Goal: Information Seeking & Learning: Learn about a topic

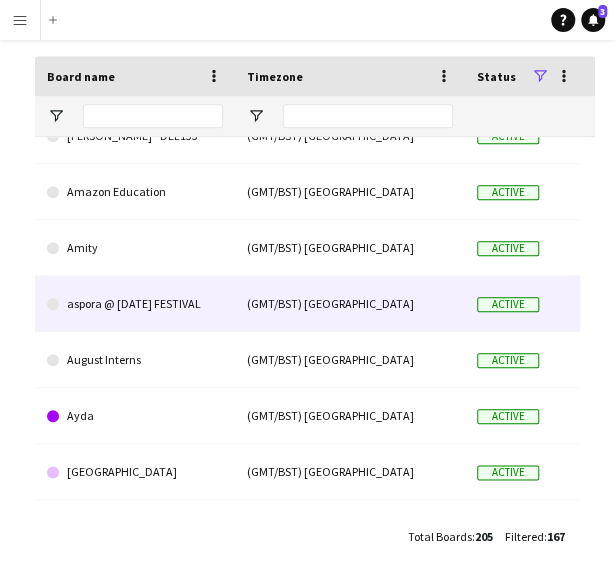
scroll to position [56, 0]
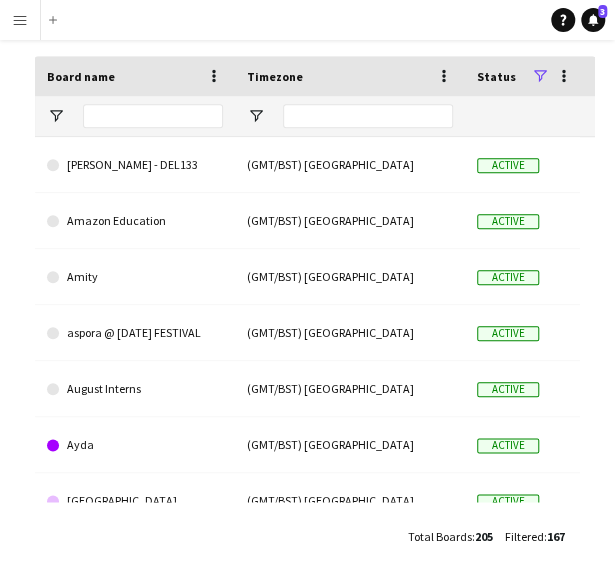
click at [218, 559] on main "Boards New Board 100% Confirmed applicants 0 Empty roles 0 Cancelled applicants…" at bounding box center [307, 180] width 615 height 812
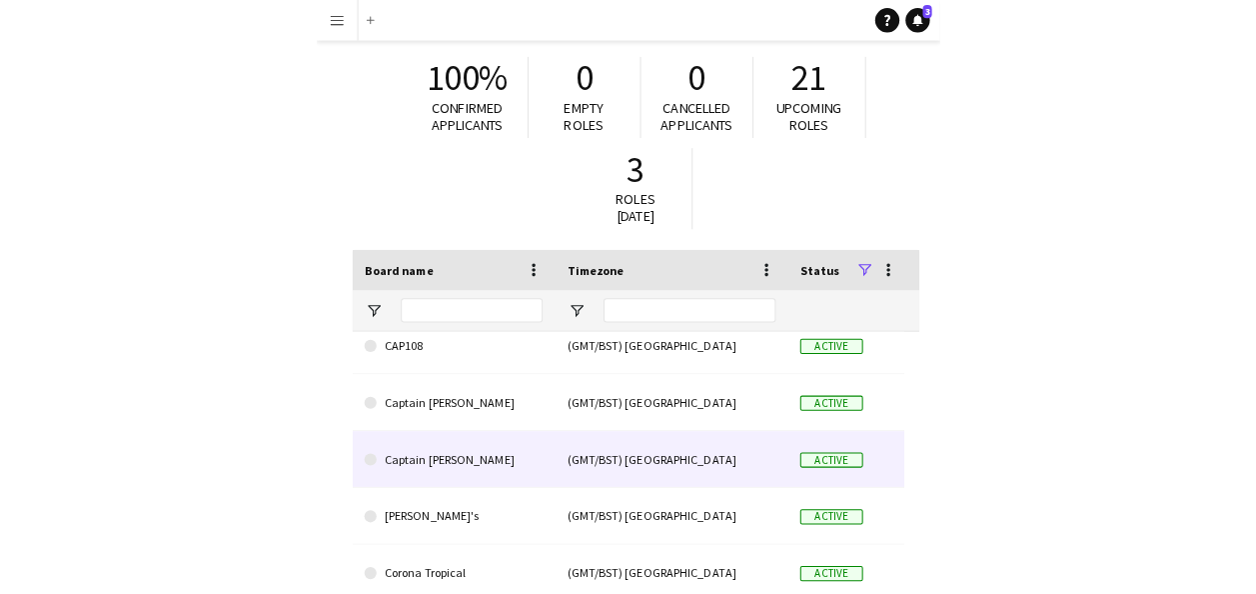
scroll to position [0, 0]
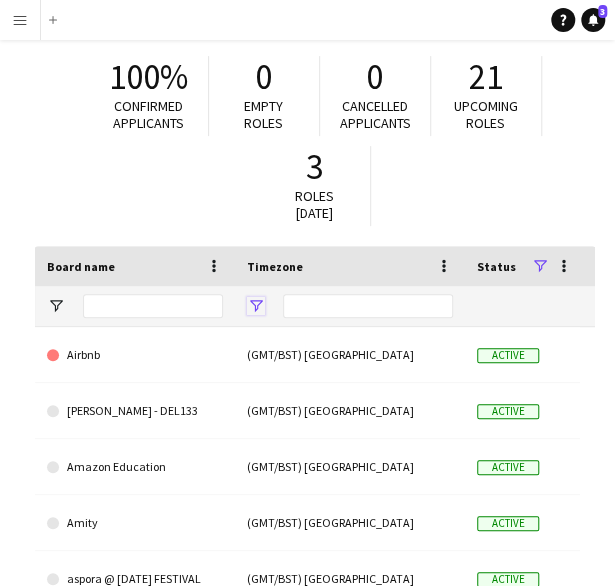
click at [258, 305] on span "Open Filter Menu" at bounding box center [256, 306] width 18 height 18
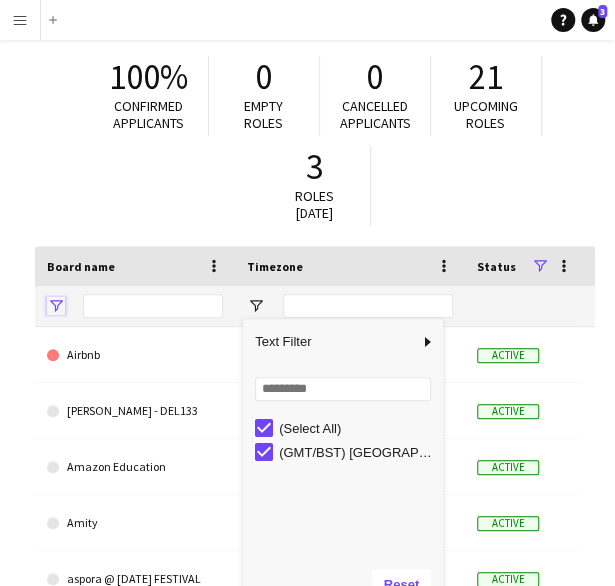
click at [52, 300] on span "Open Filter Menu" at bounding box center [56, 306] width 18 height 18
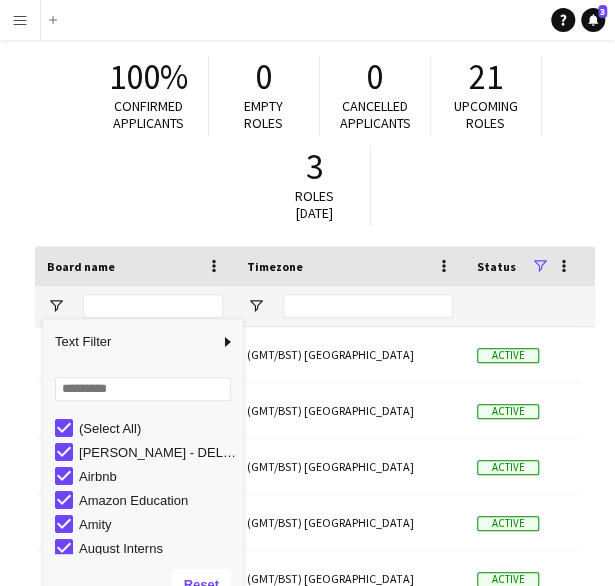
click at [50, 191] on div "100% Confirmed applicants 0 Empty roles 0 Cancelled applicants 21 Upcoming role…" at bounding box center [315, 146] width 560 height 200
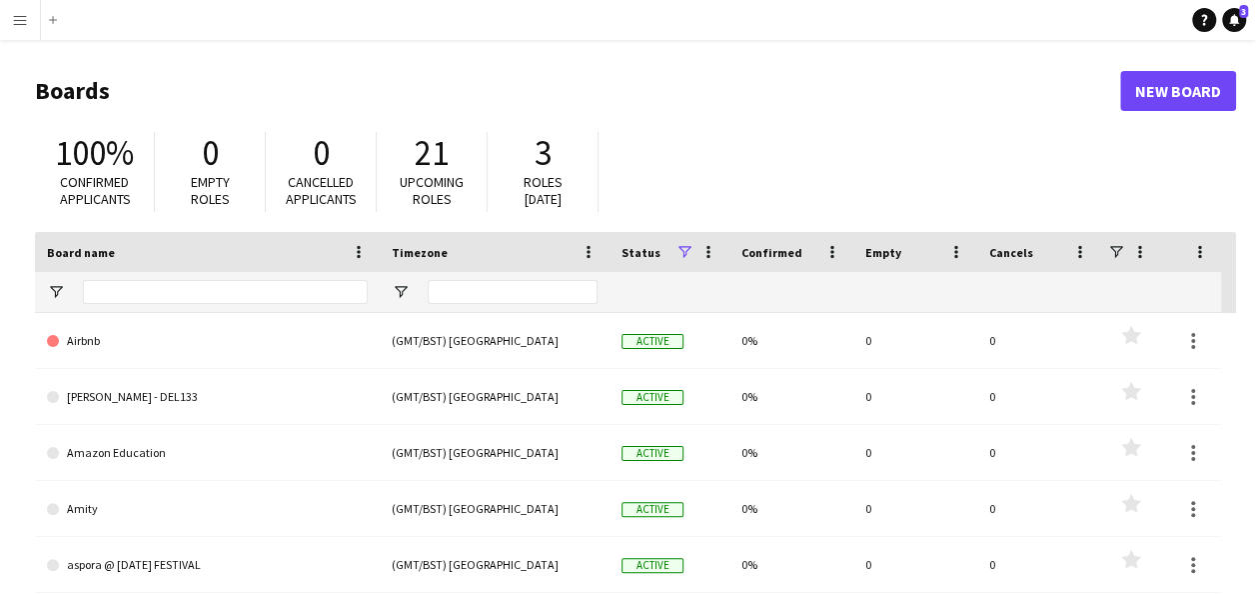
click at [19, 26] on app-icon "Menu" at bounding box center [20, 20] width 16 height 16
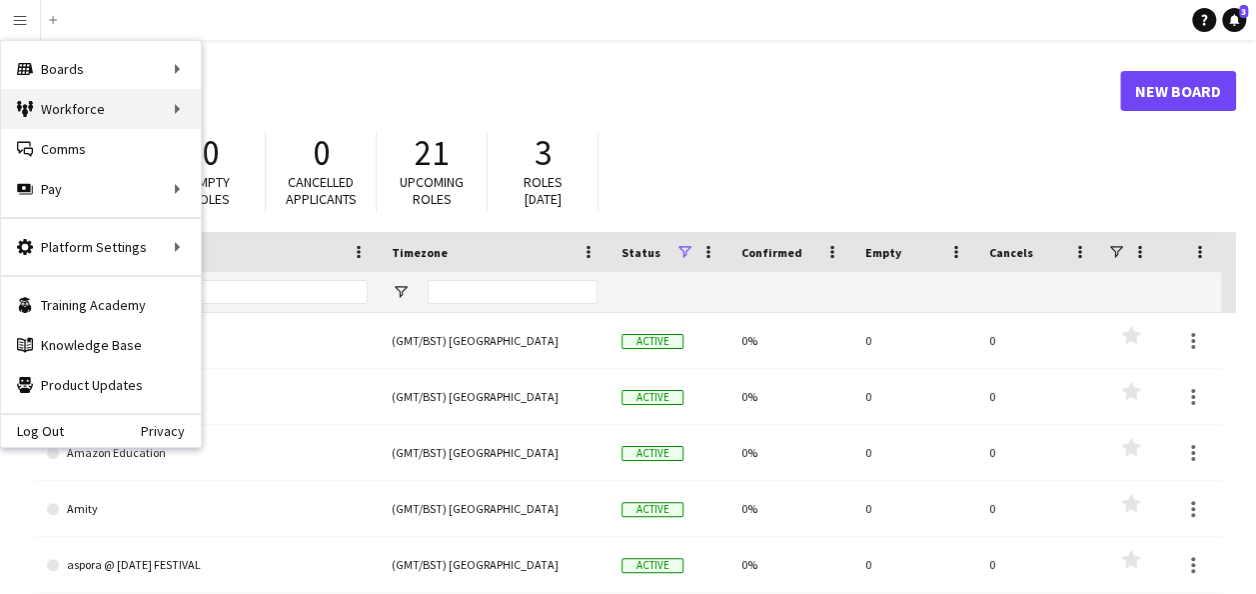
click at [124, 118] on div "Workforce Workforce" at bounding box center [101, 109] width 200 height 40
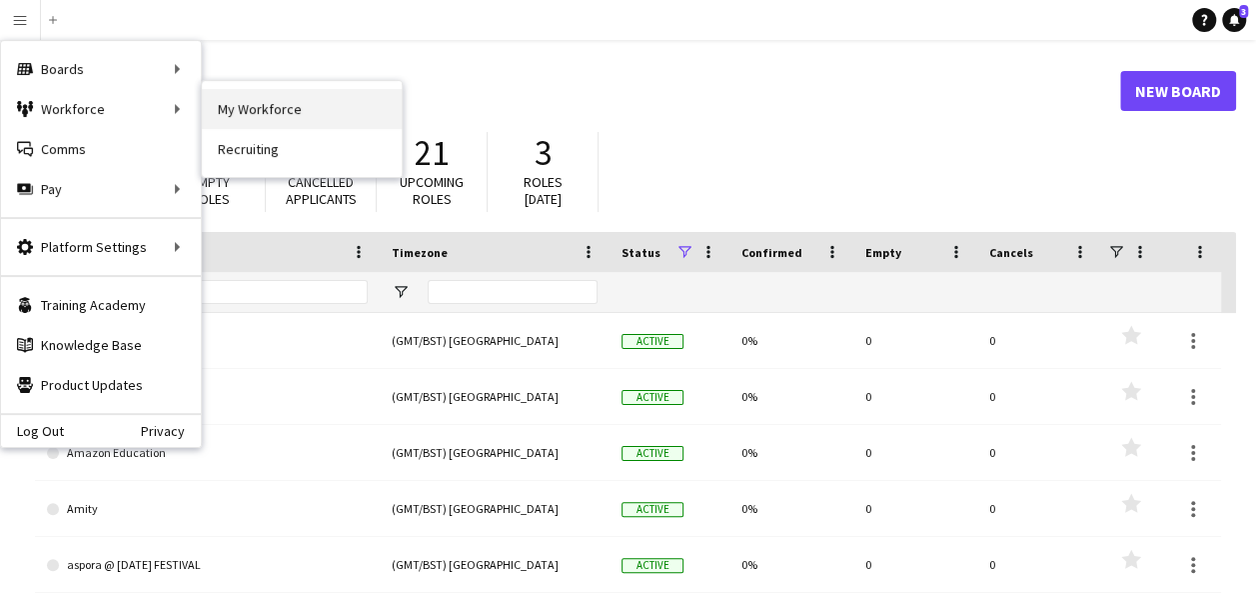
click at [265, 105] on link "My Workforce" at bounding box center [302, 109] width 200 height 40
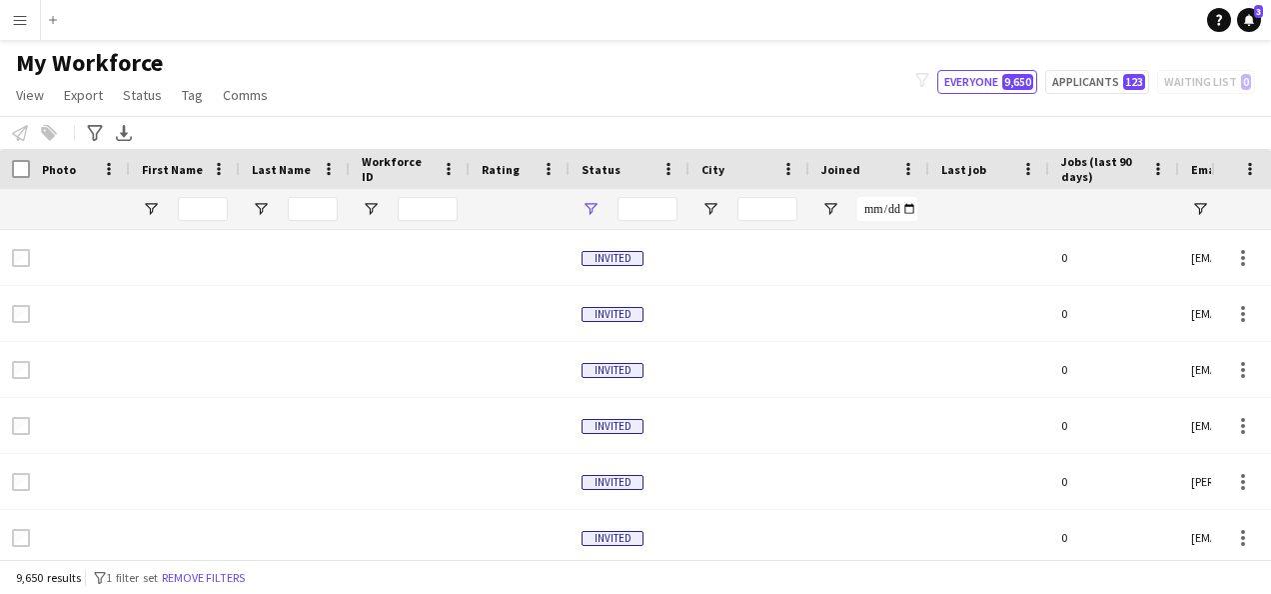
type input "**********"
click at [629, 82] on button "Everyone 9,650" at bounding box center [988, 82] width 100 height 24
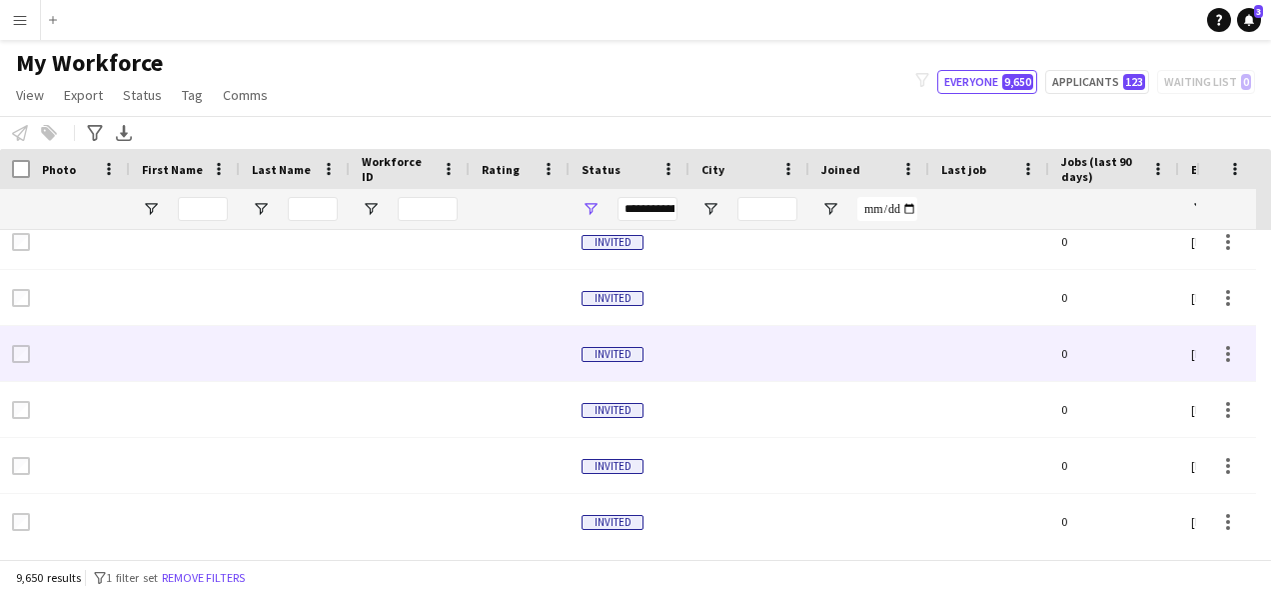
scroll to position [210, 0]
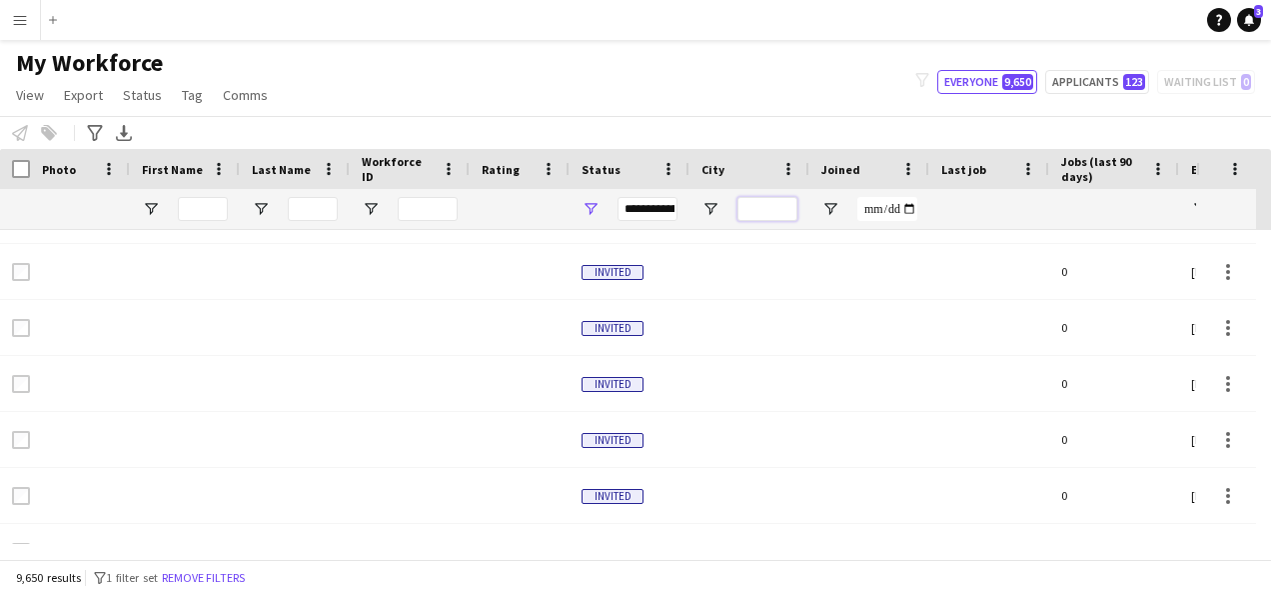
click at [629, 214] on input "City Filter Input" at bounding box center [768, 209] width 60 height 24
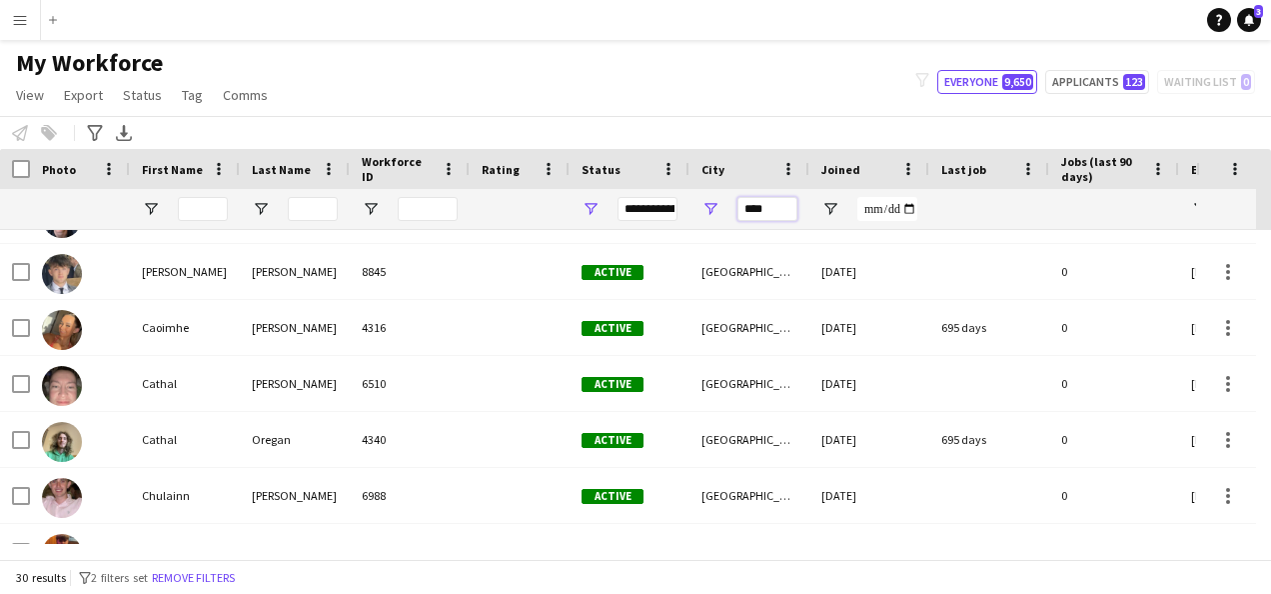
type input "****"
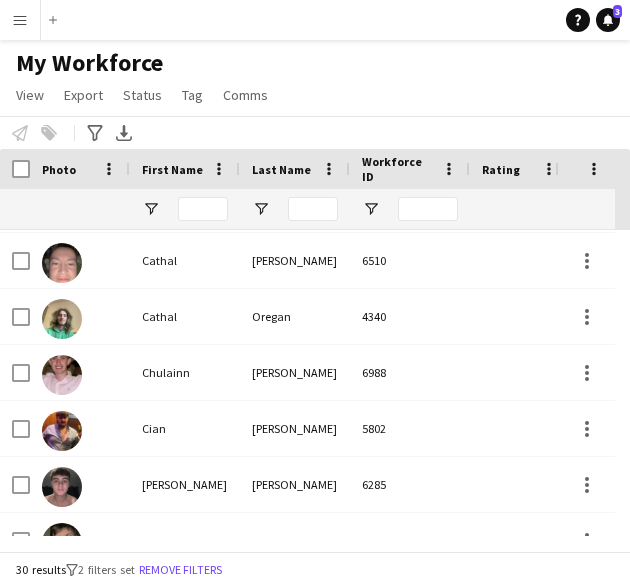
scroll to position [0, 0]
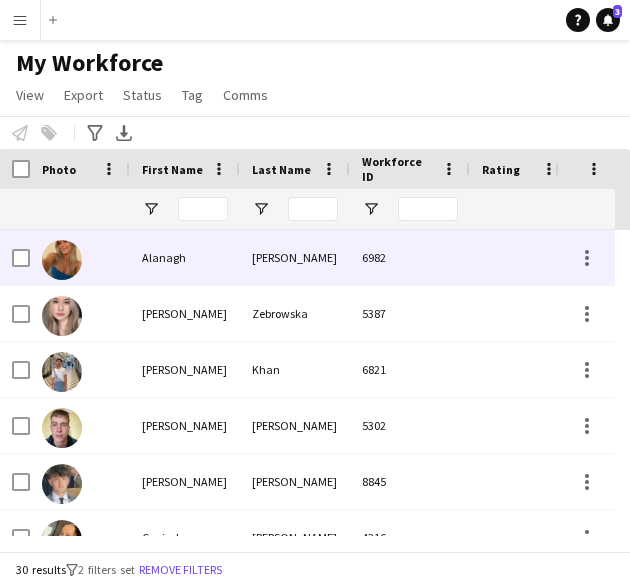
click at [177, 258] on div "Alanagh" at bounding box center [185, 257] width 110 height 55
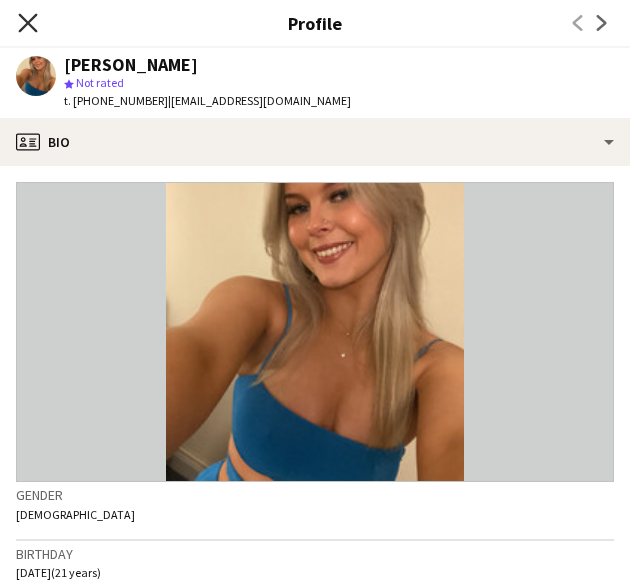
click at [18, 23] on icon "Close pop-in" at bounding box center [27, 22] width 19 height 19
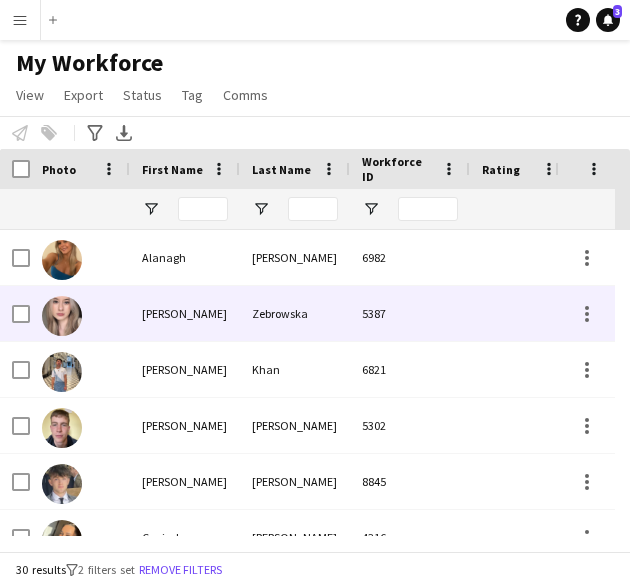
click at [199, 304] on div "[PERSON_NAME]" at bounding box center [185, 313] width 110 height 55
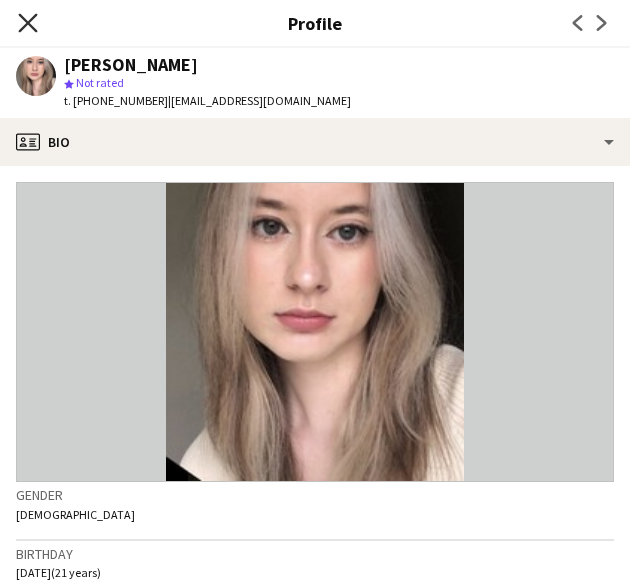
click at [35, 23] on icon "Close pop-in" at bounding box center [27, 22] width 19 height 19
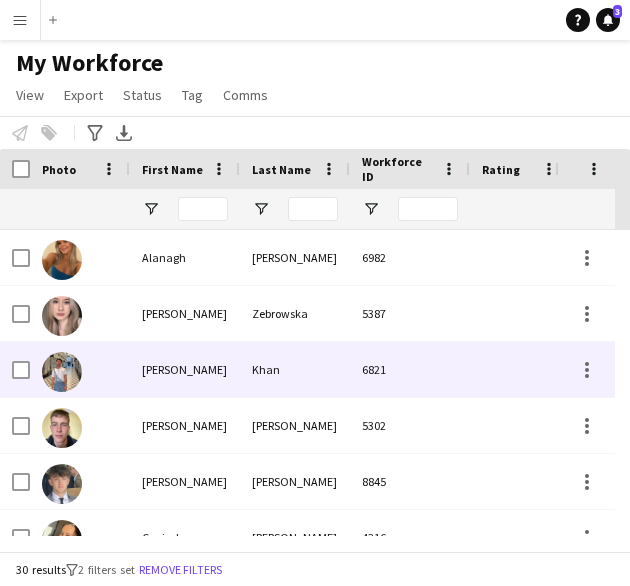
click at [159, 367] on div "[PERSON_NAME]" at bounding box center [185, 369] width 110 height 55
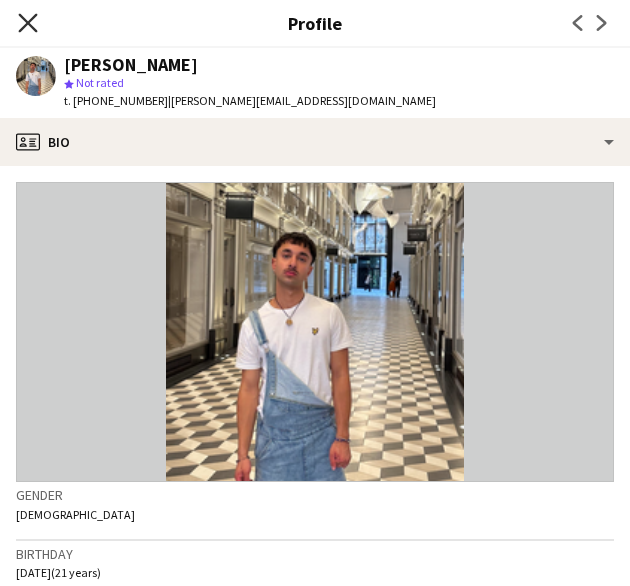
click at [33, 23] on icon "Close pop-in" at bounding box center [27, 22] width 19 height 19
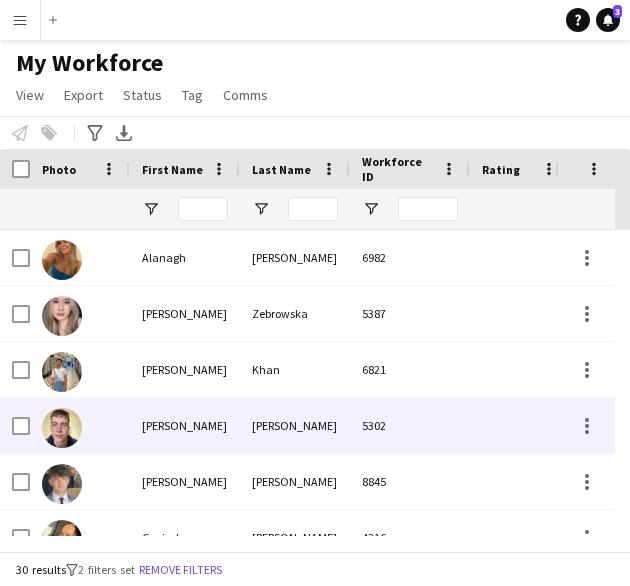
click at [140, 431] on div "[PERSON_NAME]" at bounding box center [185, 425] width 110 height 55
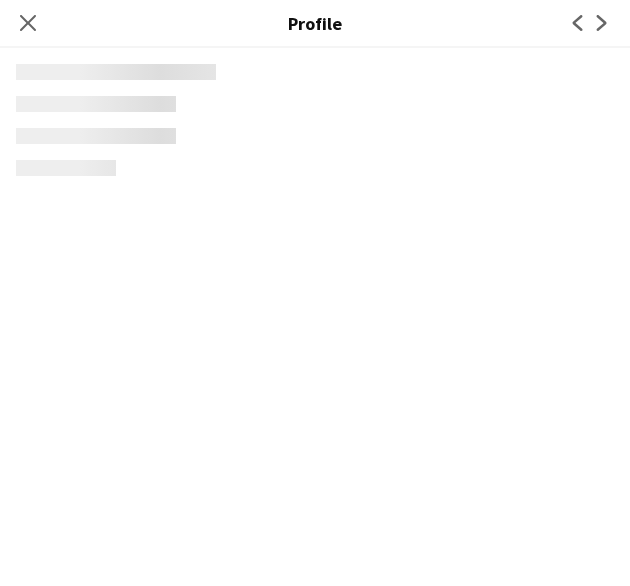
click at [140, 431] on app-crew-profile "Close pop-in Profile Previous Next" at bounding box center [315, 293] width 630 height 586
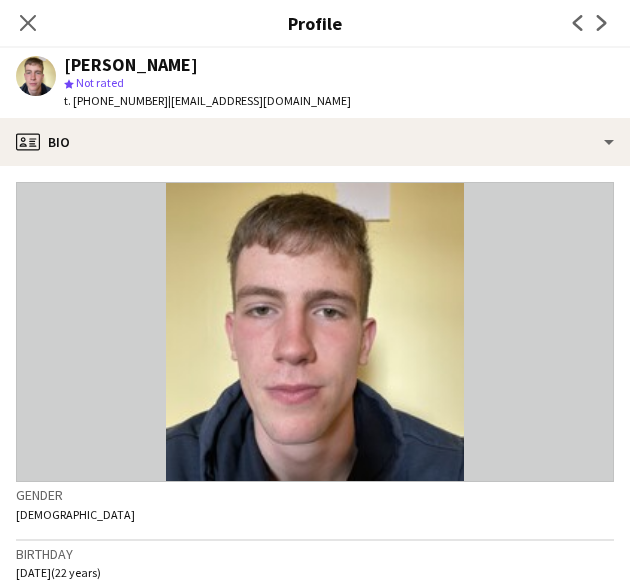
scroll to position [34, 0]
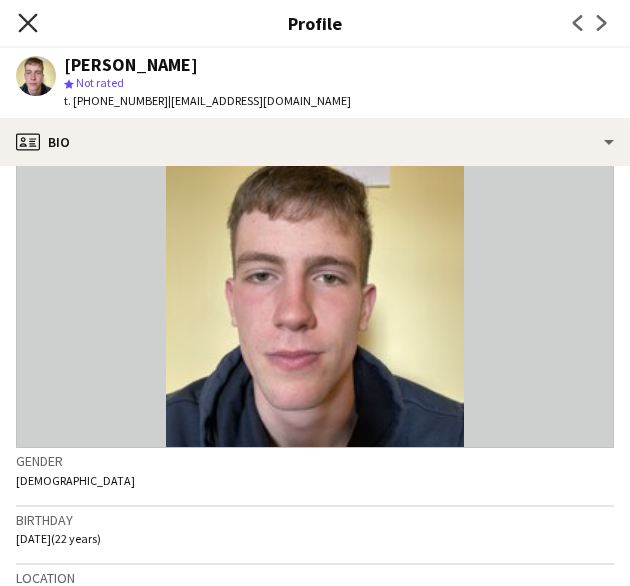
drag, startPoint x: 15, startPoint y: 23, endPoint x: 29, endPoint y: 22, distance: 14.0
click at [29, 22] on div "Close pop-in" at bounding box center [28, 23] width 56 height 46
click at [29, 22] on icon at bounding box center [27, 22] width 19 height 19
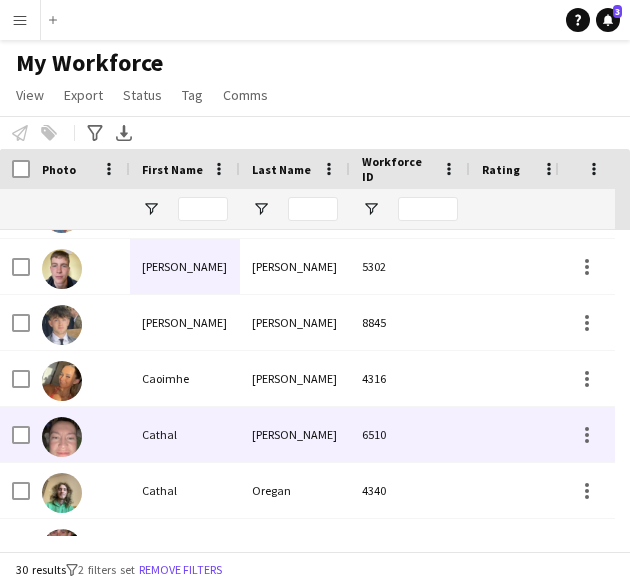
scroll to position [159, 0]
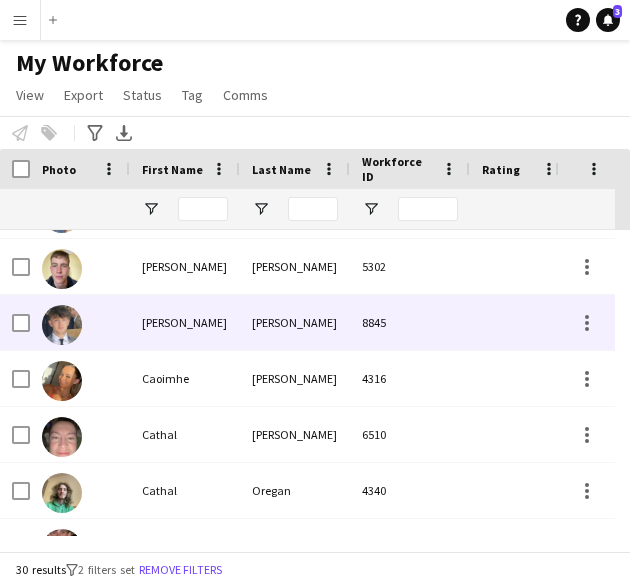
click at [189, 339] on div "[PERSON_NAME]" at bounding box center [185, 322] width 110 height 55
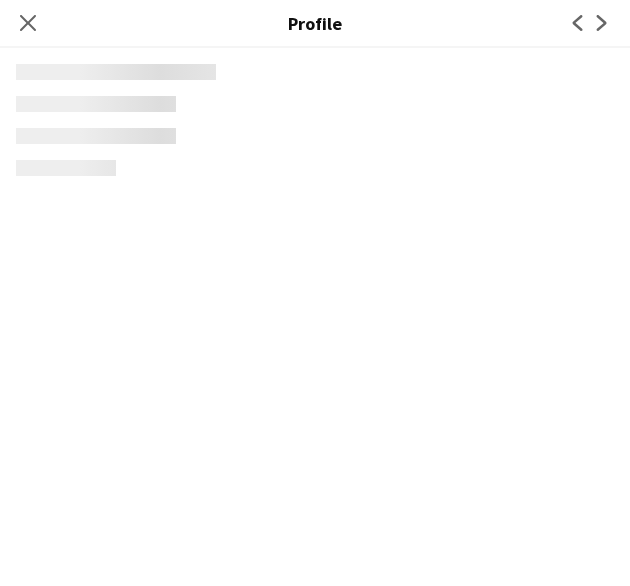
click at [189, 339] on app-crew-profile "Close pop-in Profile Previous Next" at bounding box center [315, 293] width 630 height 586
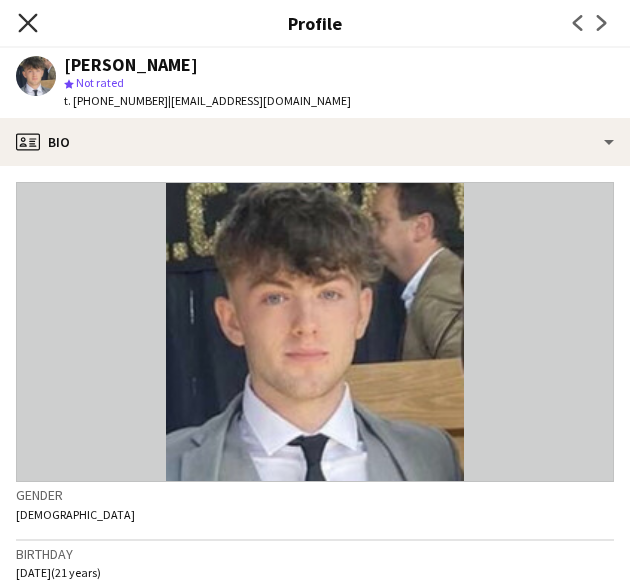
click at [30, 30] on icon "Close pop-in" at bounding box center [27, 22] width 19 height 19
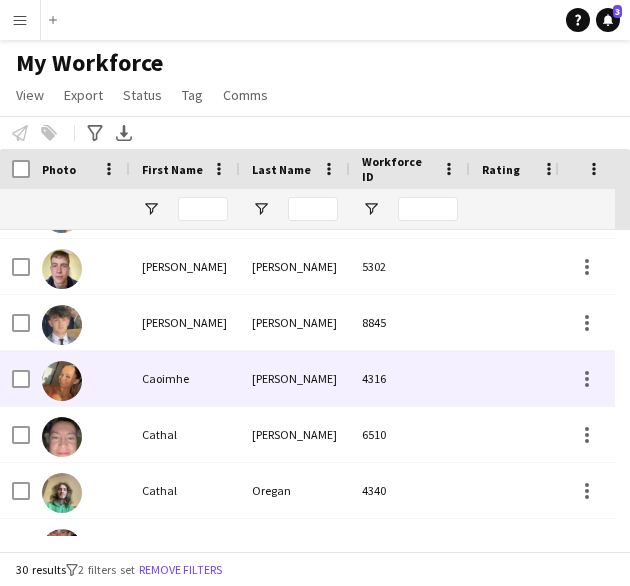
click at [177, 383] on div "Caoimhe" at bounding box center [185, 378] width 110 height 55
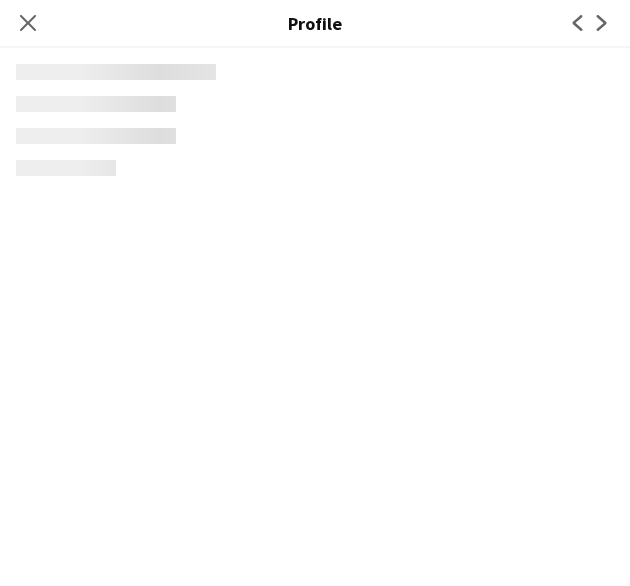
click at [177, 383] on app-crew-profile "Close pop-in Profile Previous Next" at bounding box center [315, 293] width 630 height 586
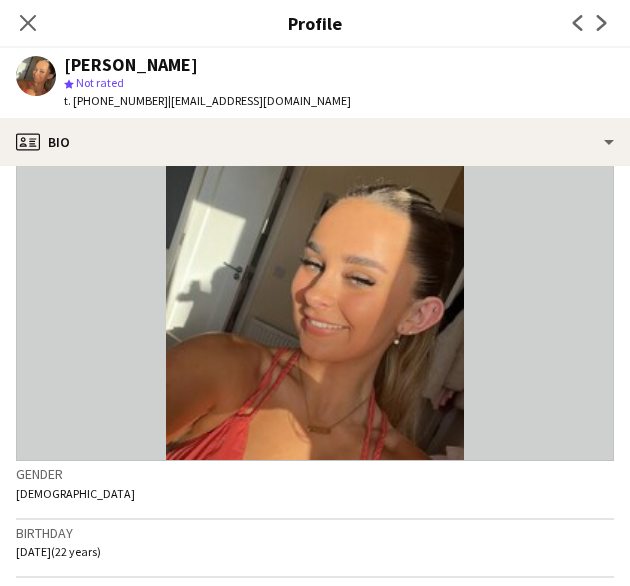
scroll to position [22, 0]
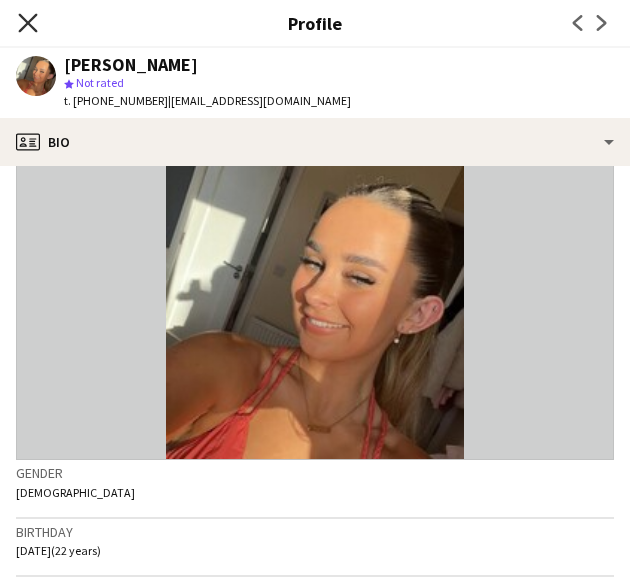
click at [36, 31] on icon at bounding box center [27, 22] width 19 height 19
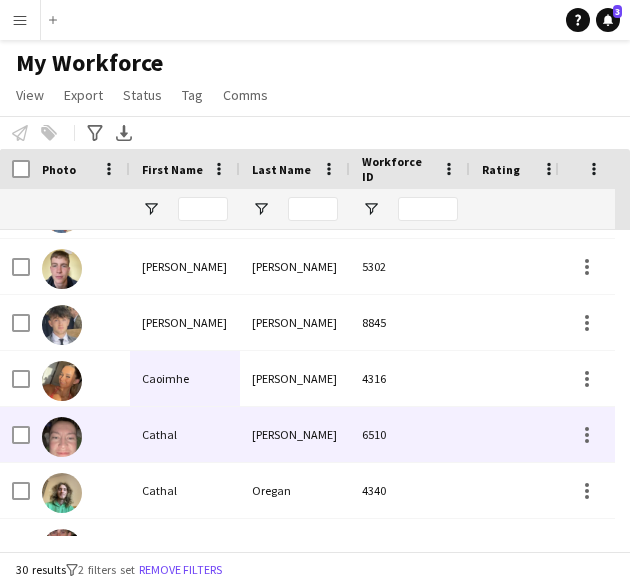
click at [164, 441] on div "Cathal" at bounding box center [185, 434] width 110 height 55
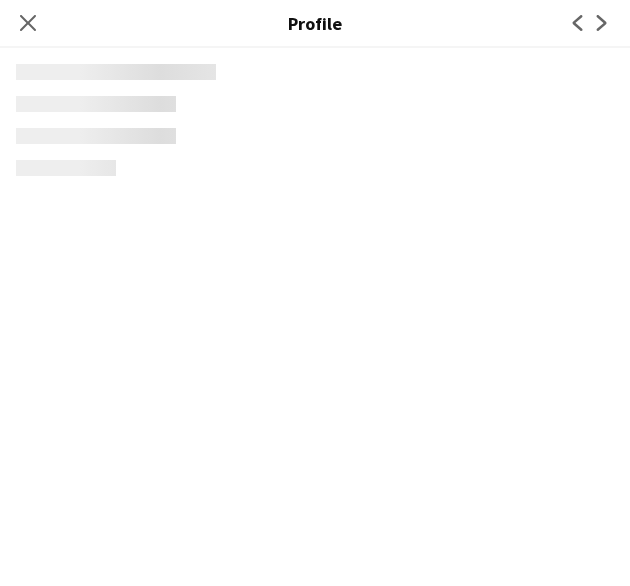
click at [164, 441] on app-crew-profile "Close pop-in Profile Previous Next" at bounding box center [315, 293] width 630 height 586
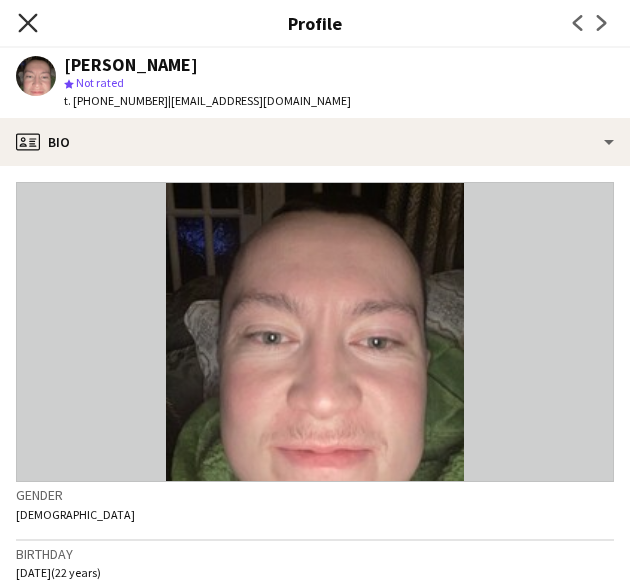
click at [18, 21] on icon "Close pop-in" at bounding box center [27, 22] width 19 height 19
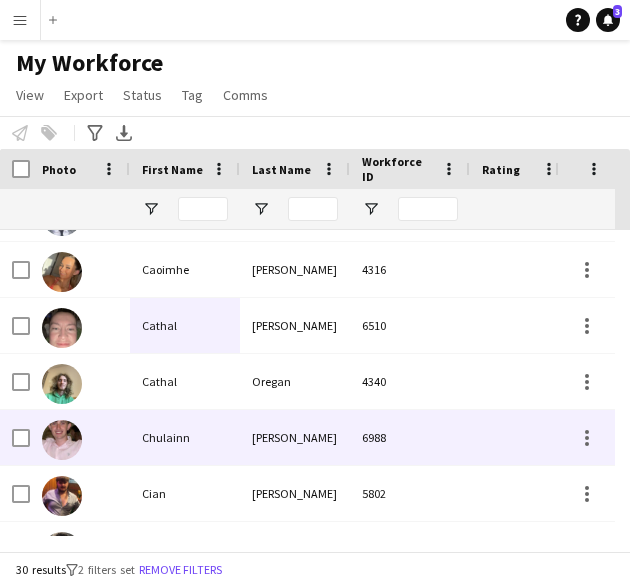
scroll to position [266, 0]
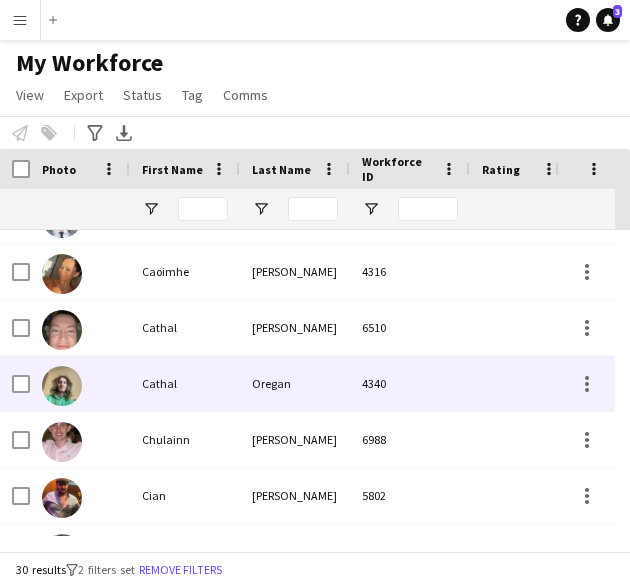
click at [186, 391] on div "Cathal" at bounding box center [185, 383] width 110 height 55
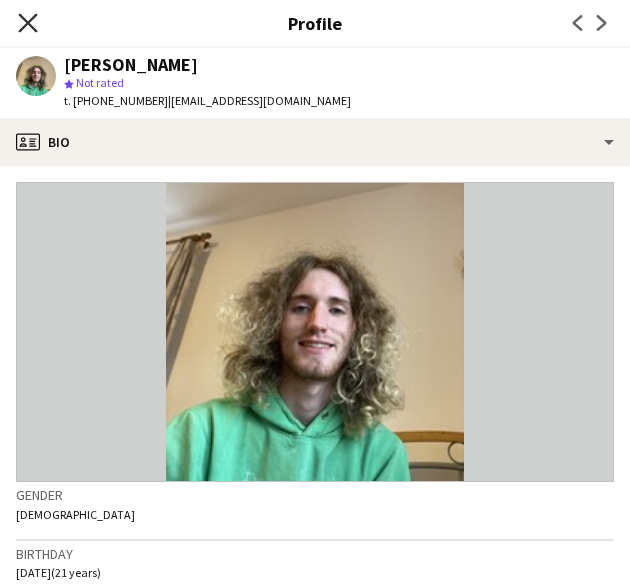
click at [18, 19] on icon "Close pop-in" at bounding box center [27, 22] width 19 height 19
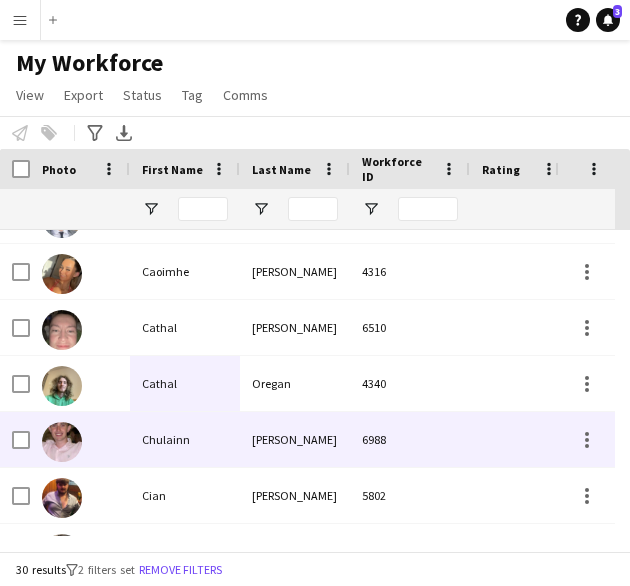
click at [182, 436] on div "Chulainn" at bounding box center [185, 439] width 110 height 55
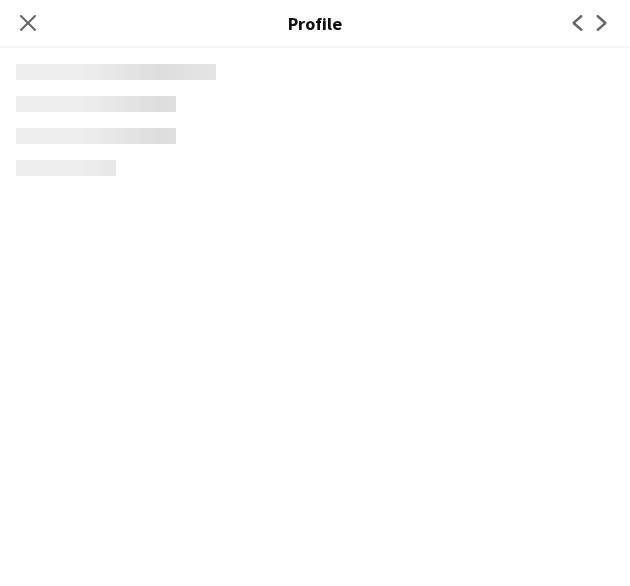
click at [182, 436] on app-crew-profile "Close pop-in Profile Previous Next" at bounding box center [315, 293] width 630 height 586
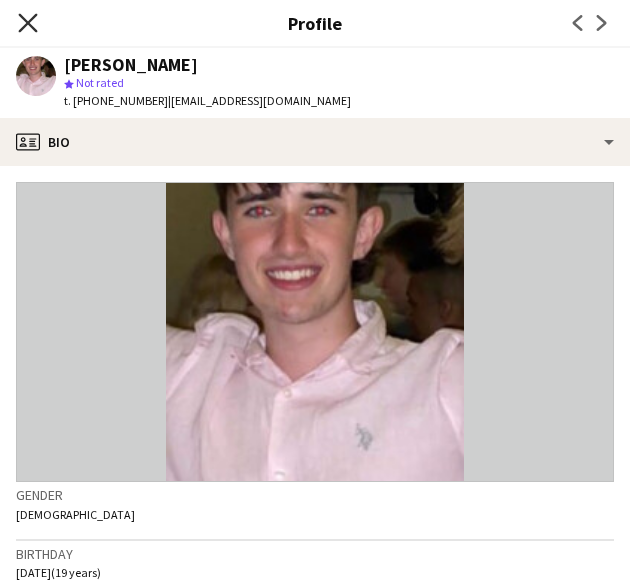
click at [34, 26] on icon "Close pop-in" at bounding box center [27, 22] width 19 height 19
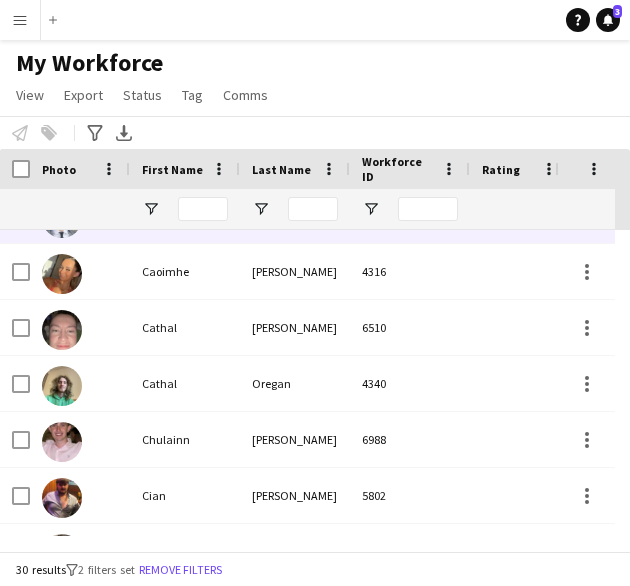
click at [148, 233] on div "[PERSON_NAME]" at bounding box center [185, 215] width 110 height 55
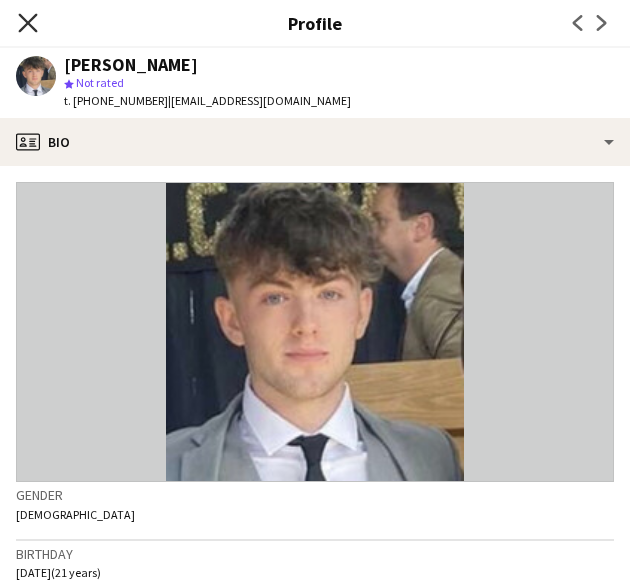
click at [34, 31] on icon at bounding box center [27, 22] width 19 height 19
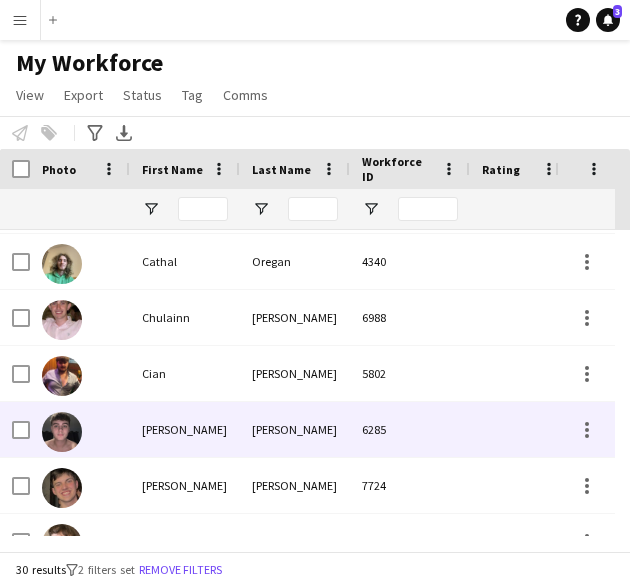
scroll to position [398, 0]
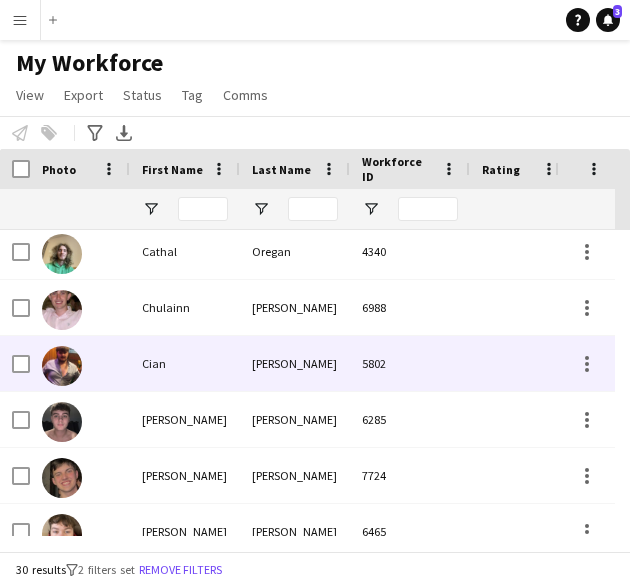
click at [214, 381] on div "Cian" at bounding box center [185, 363] width 110 height 55
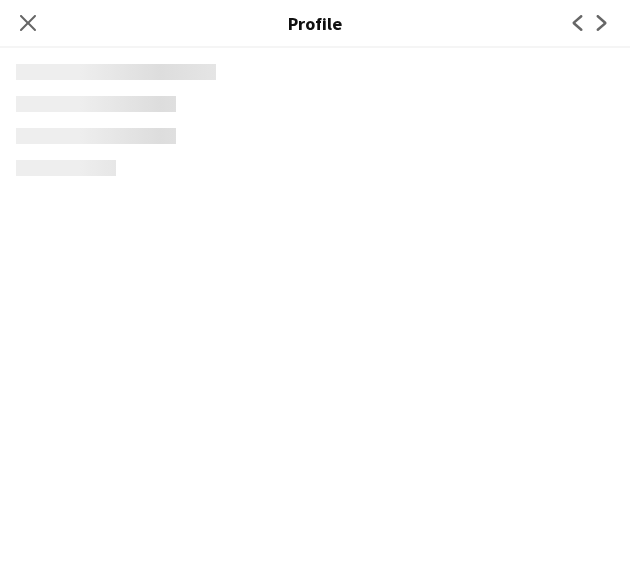
click at [214, 381] on app-crew-profile "Close pop-in Profile Previous Next" at bounding box center [315, 293] width 630 height 586
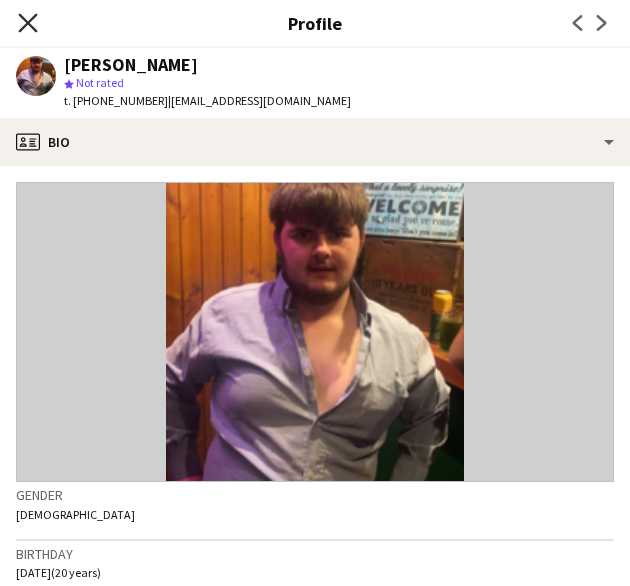
click at [32, 18] on icon at bounding box center [27, 22] width 19 height 19
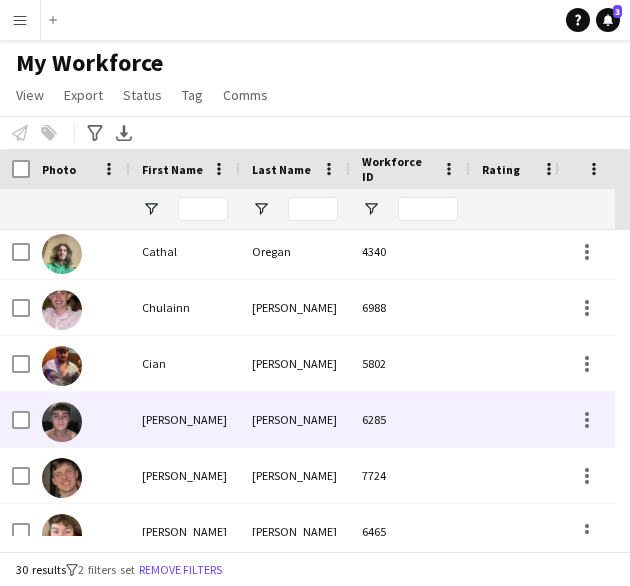
click at [186, 423] on div "[PERSON_NAME]" at bounding box center [185, 419] width 110 height 55
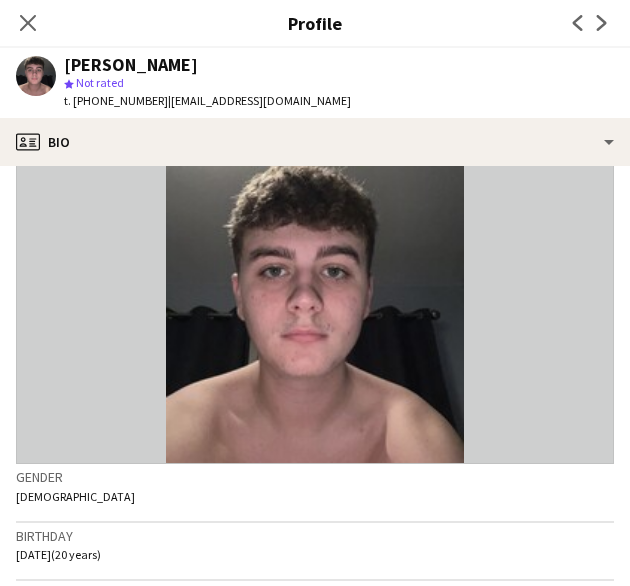
scroll to position [19, 0]
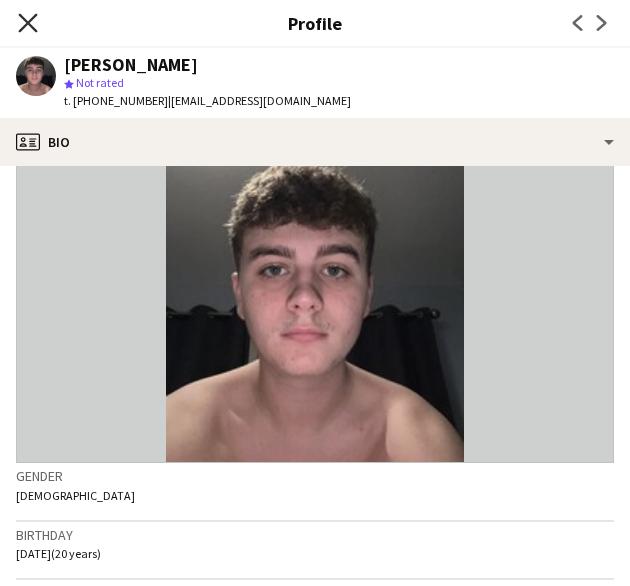
click at [30, 20] on icon at bounding box center [27, 22] width 19 height 19
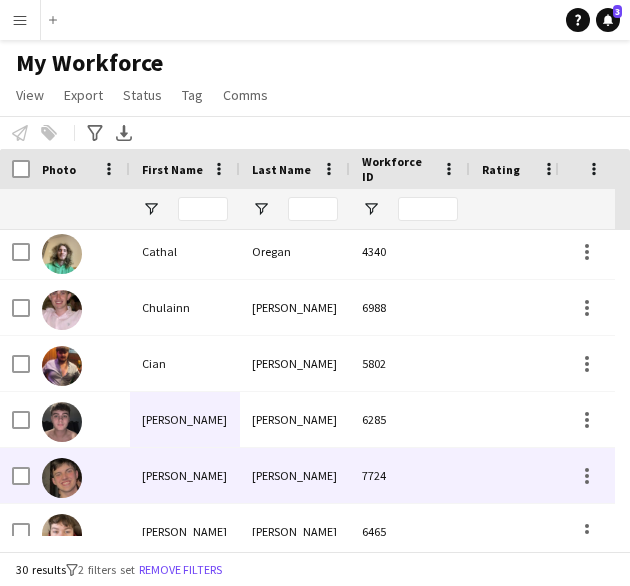
click at [168, 485] on div "[PERSON_NAME]" at bounding box center [185, 475] width 110 height 55
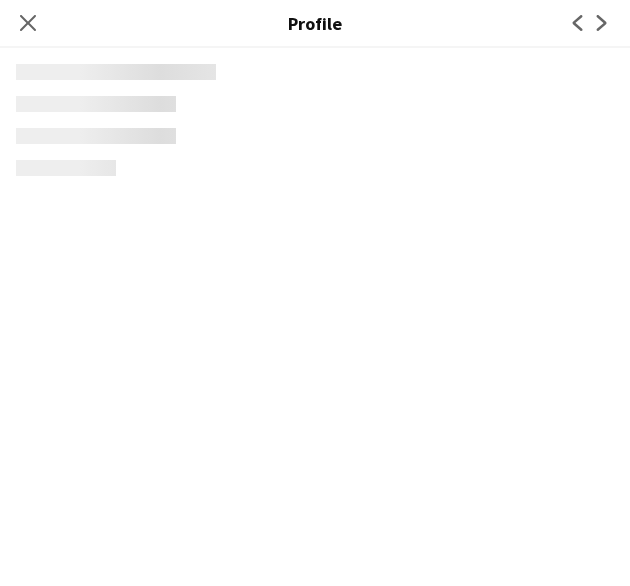
click at [168, 485] on app-crew-profile "Close pop-in Profile Previous Next" at bounding box center [315, 293] width 630 height 586
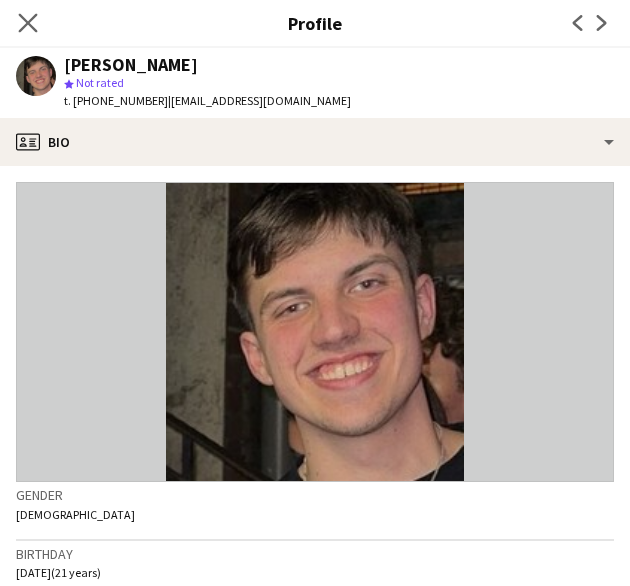
click at [31, 31] on icon "Close pop-in" at bounding box center [27, 22] width 19 height 19
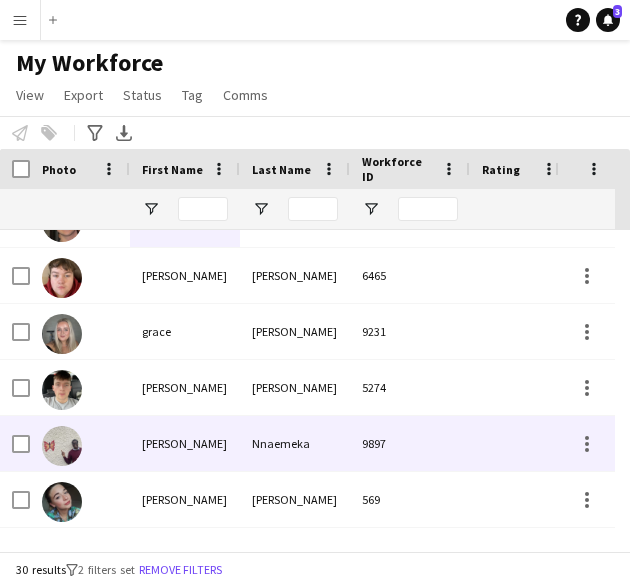
scroll to position [656, 0]
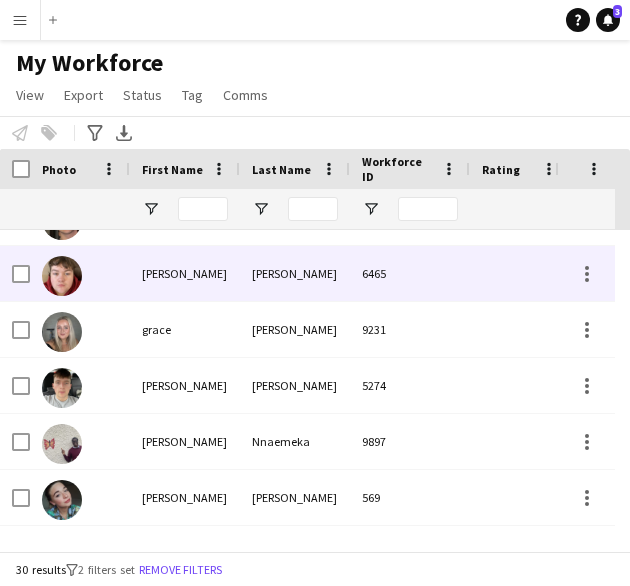
click at [134, 286] on div "[PERSON_NAME]" at bounding box center [185, 273] width 110 height 55
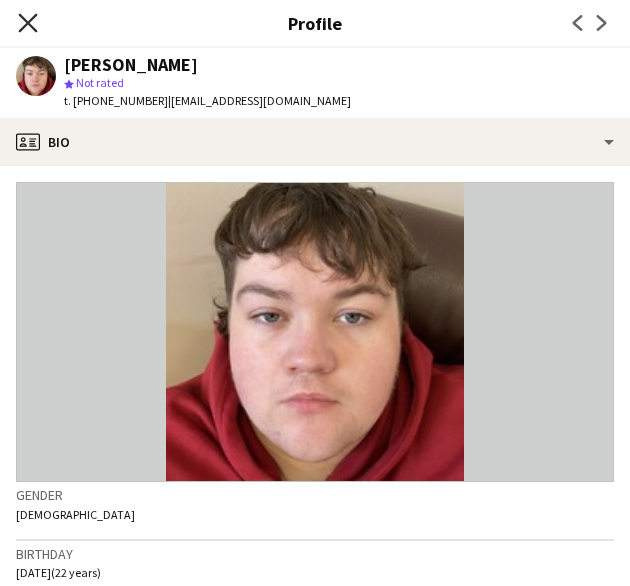
click at [27, 25] on icon at bounding box center [27, 22] width 19 height 19
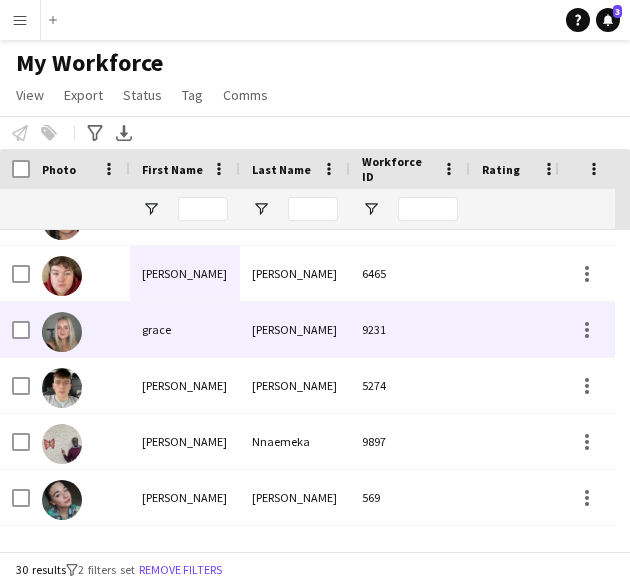
click at [160, 322] on div "grace" at bounding box center [185, 329] width 110 height 55
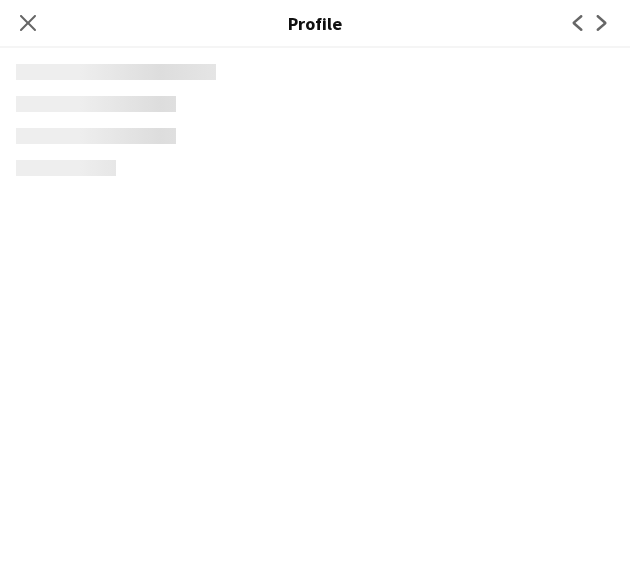
click at [160, 322] on app-crew-profile "Close pop-in Profile Previous Next" at bounding box center [315, 293] width 630 height 586
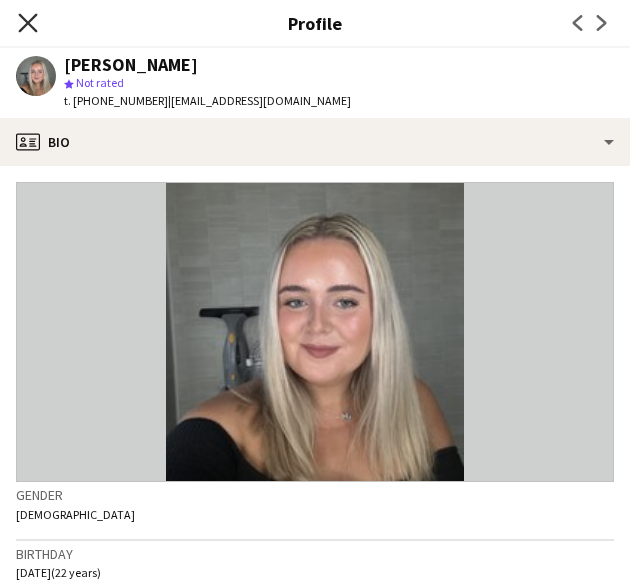
click at [28, 19] on icon "Close pop-in" at bounding box center [27, 22] width 19 height 19
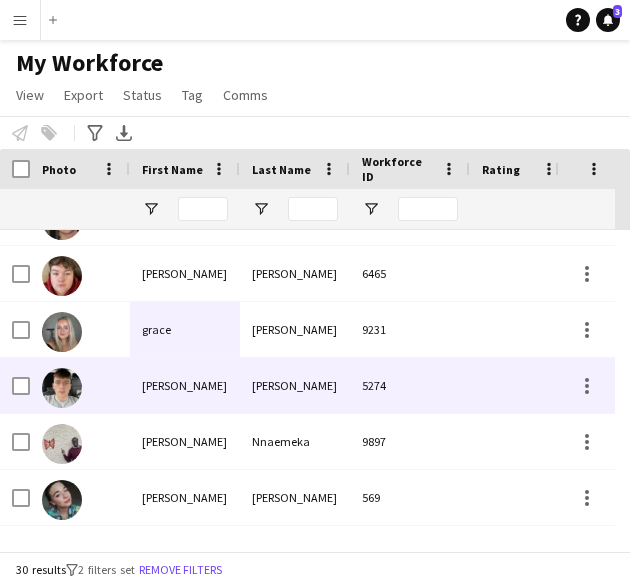
click at [185, 391] on div "[PERSON_NAME]" at bounding box center [185, 385] width 110 height 55
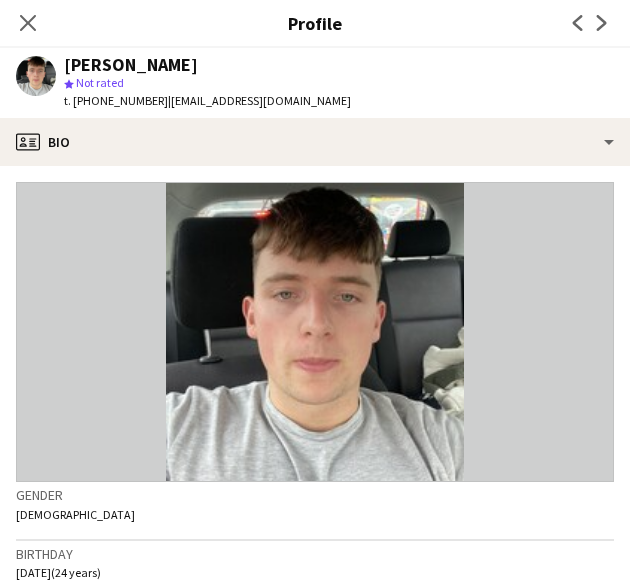
click at [27, 9] on div "Close pop-in" at bounding box center [28, 23] width 56 height 46
click at [27, 22] on icon at bounding box center [27, 22] width 19 height 19
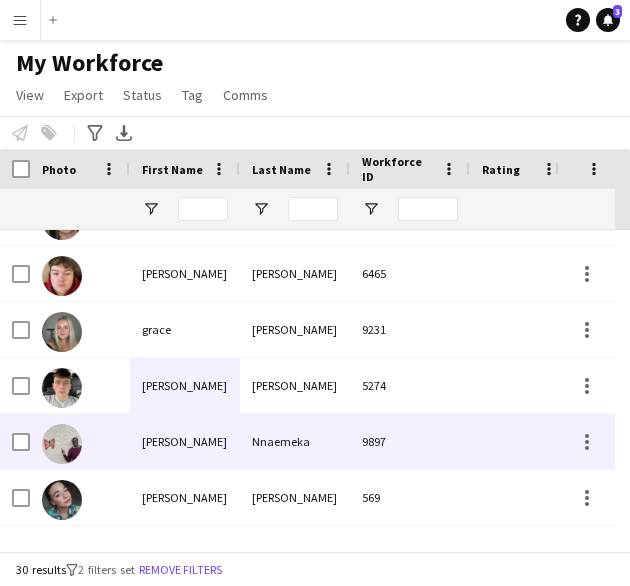
click at [179, 446] on div "[PERSON_NAME]" at bounding box center [185, 441] width 110 height 55
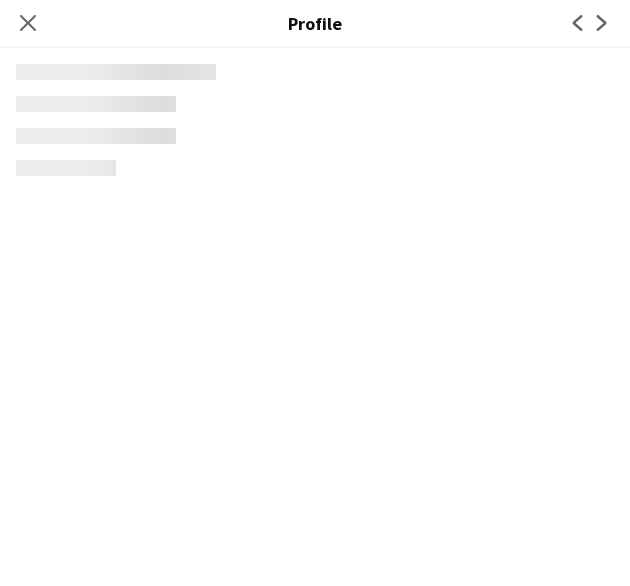
click at [179, 446] on app-crew-profile "Close pop-in Profile Previous Next" at bounding box center [315, 293] width 630 height 586
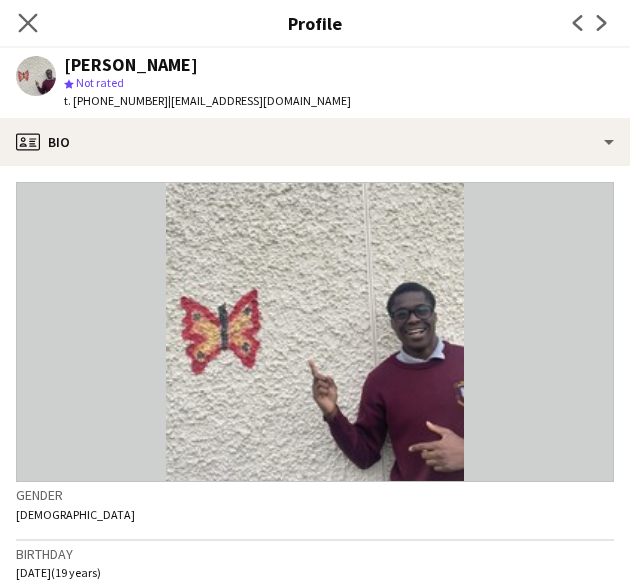
click at [27, 13] on app-icon "Close pop-in" at bounding box center [28, 23] width 29 height 29
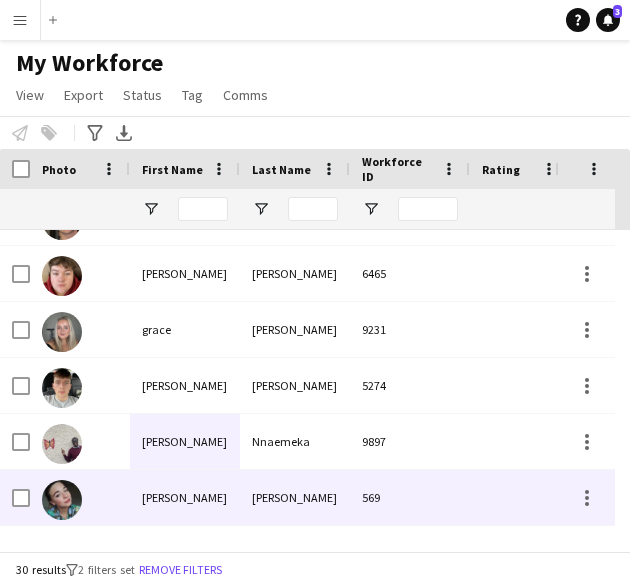
click at [186, 497] on div "[PERSON_NAME]" at bounding box center [185, 497] width 110 height 55
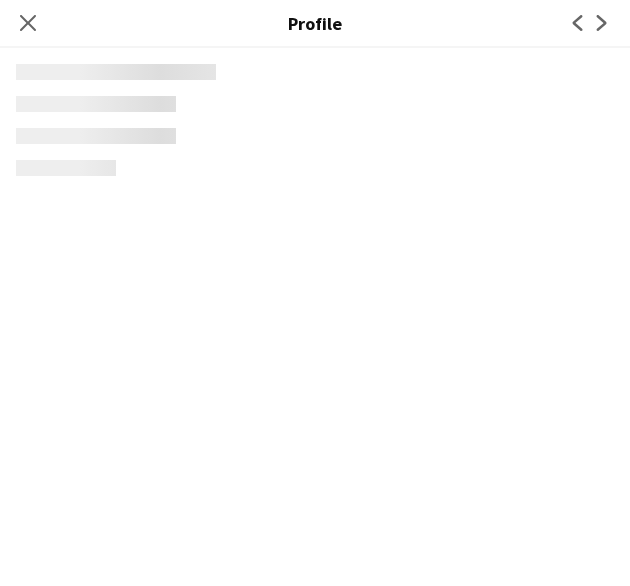
click at [186, 497] on app-crew-profile "Close pop-in Profile Previous Next" at bounding box center [315, 293] width 630 height 586
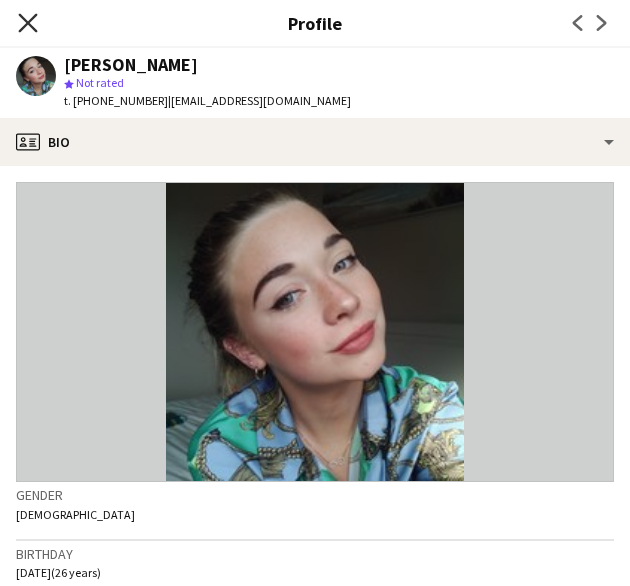
click at [35, 29] on icon at bounding box center [27, 22] width 19 height 19
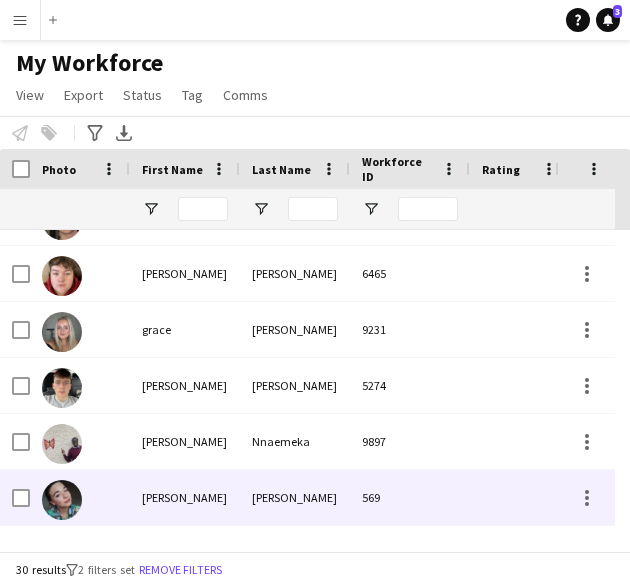
click at [163, 479] on div "[PERSON_NAME]" at bounding box center [185, 497] width 110 height 55
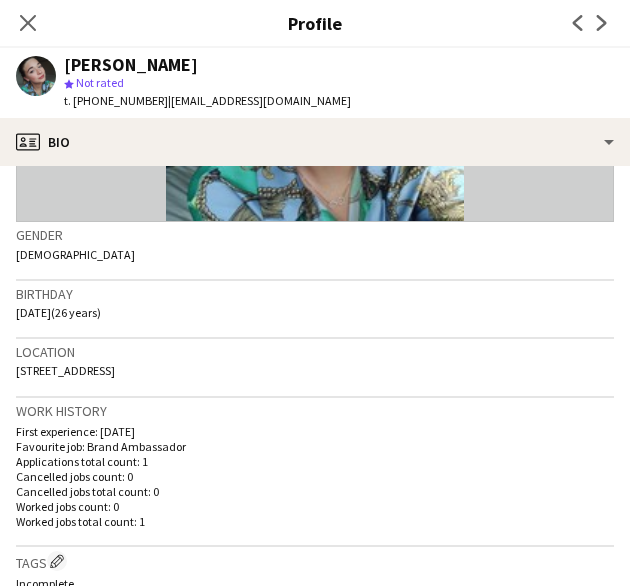
scroll to position [0, 0]
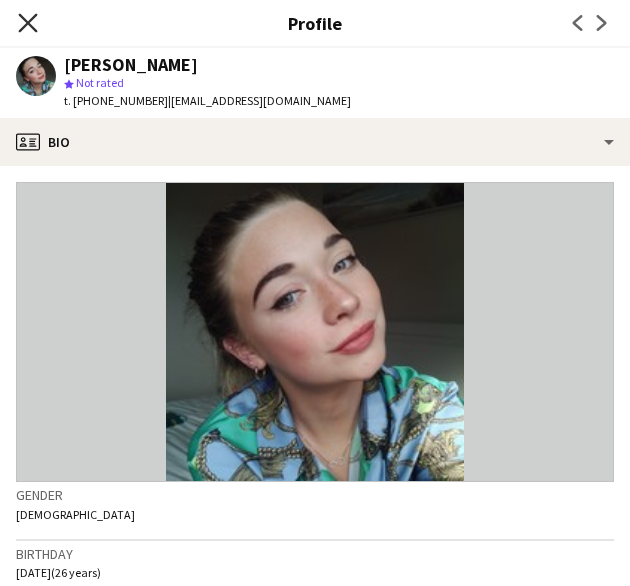
click at [33, 23] on icon "Close pop-in" at bounding box center [27, 22] width 19 height 19
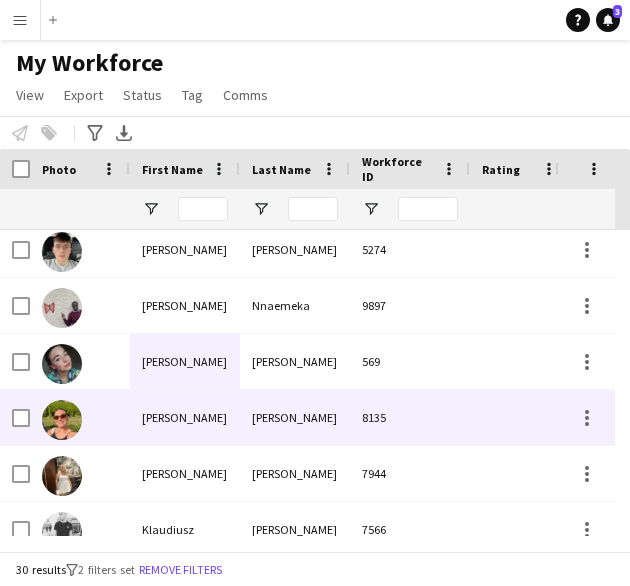
scroll to position [792, 0]
click at [176, 401] on div "[PERSON_NAME]" at bounding box center [185, 417] width 110 height 55
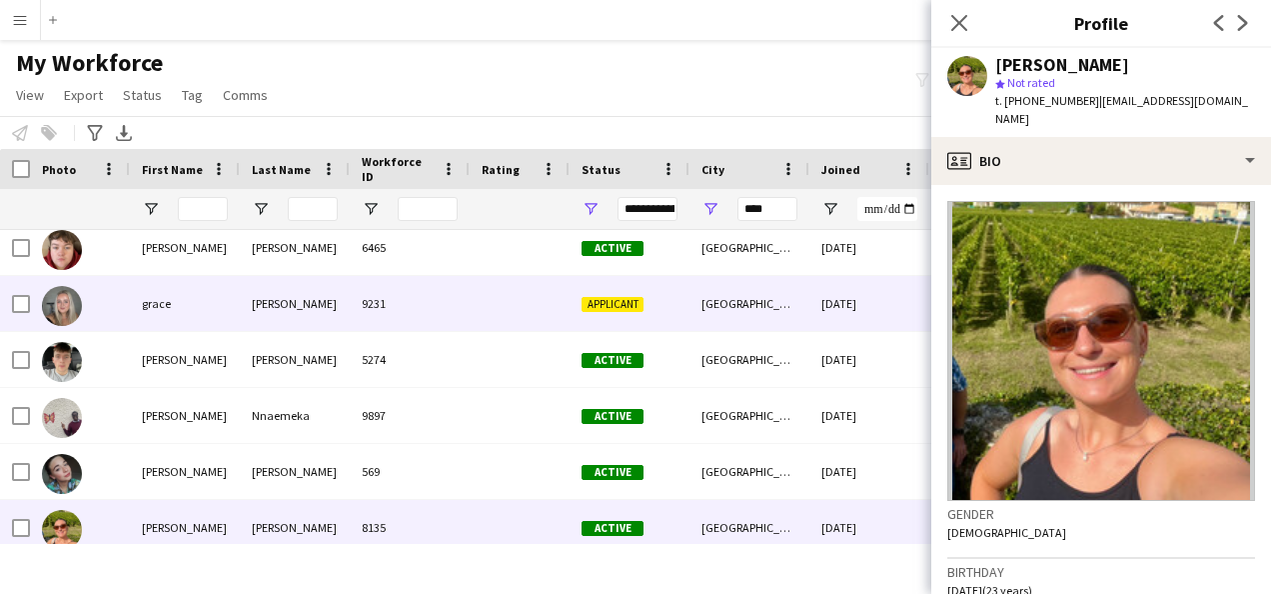
scroll to position [672, 0]
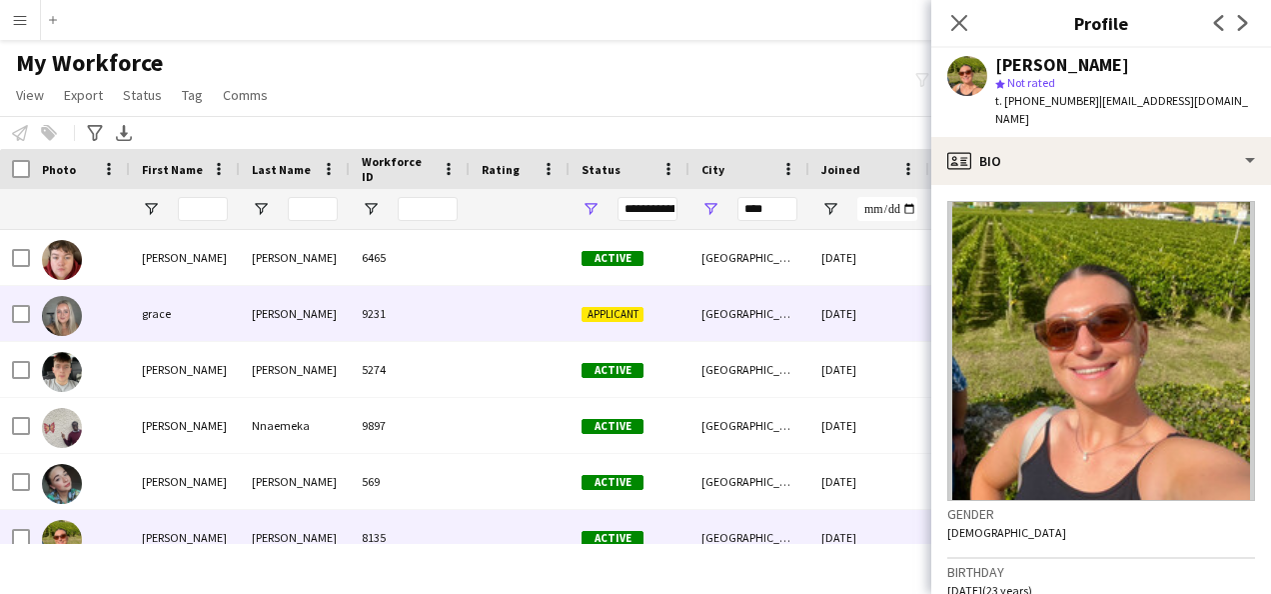
click at [233, 333] on div "grace" at bounding box center [185, 313] width 110 height 55
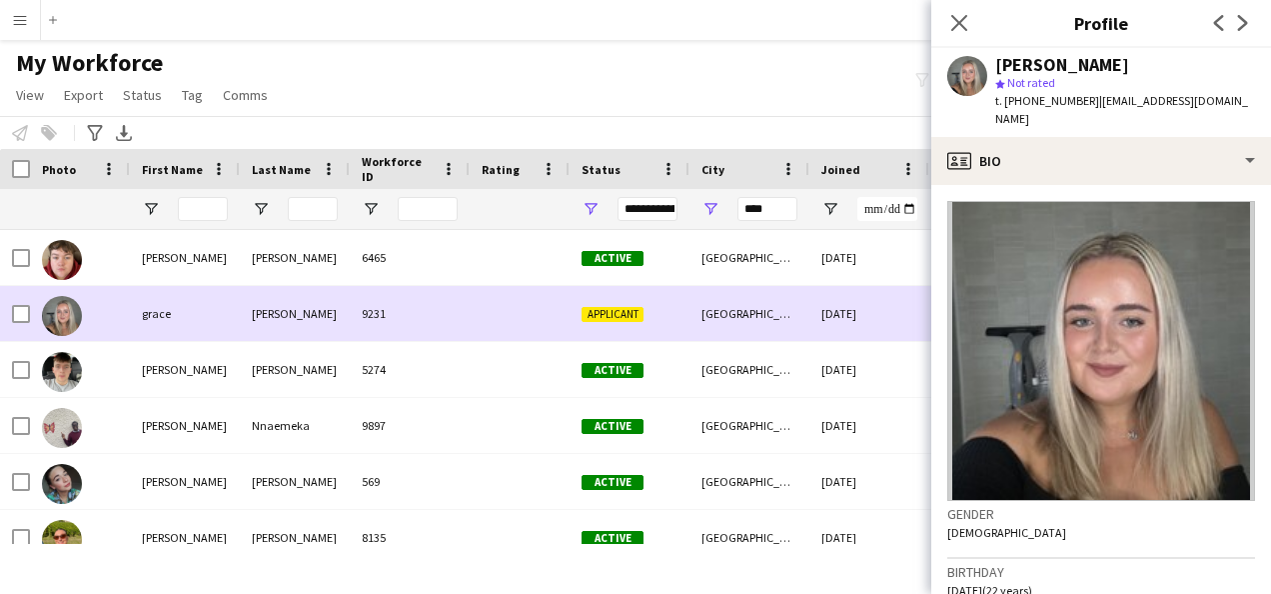
click at [222, 320] on div "grace" at bounding box center [185, 313] width 110 height 55
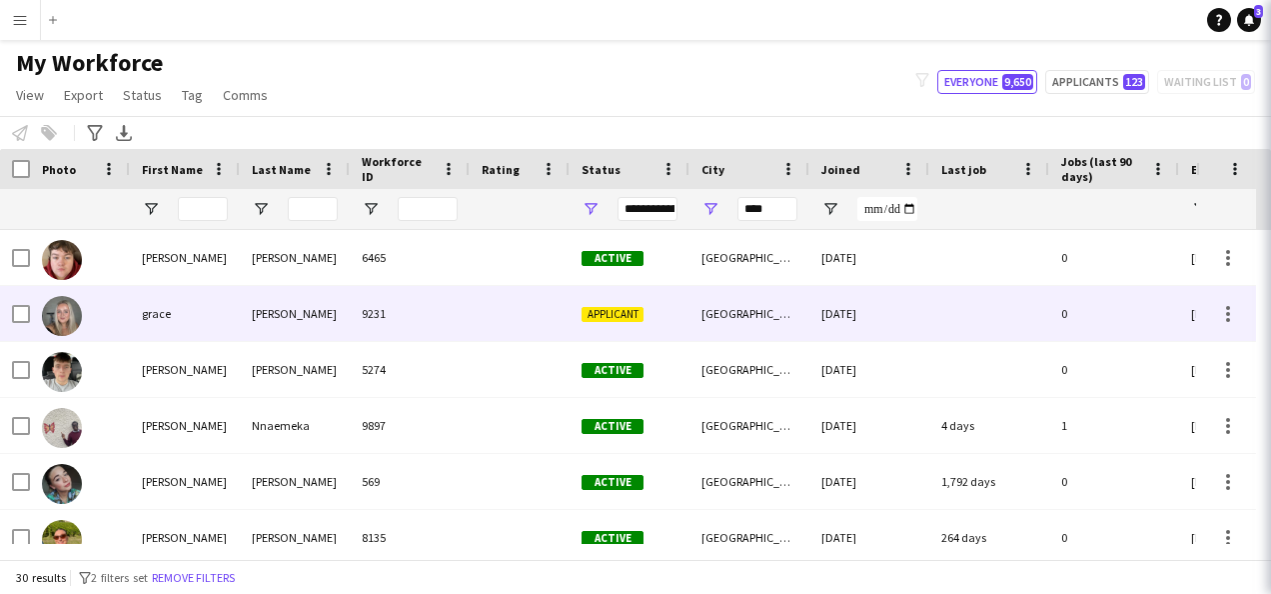
click at [222, 320] on div "grace" at bounding box center [185, 313] width 110 height 55
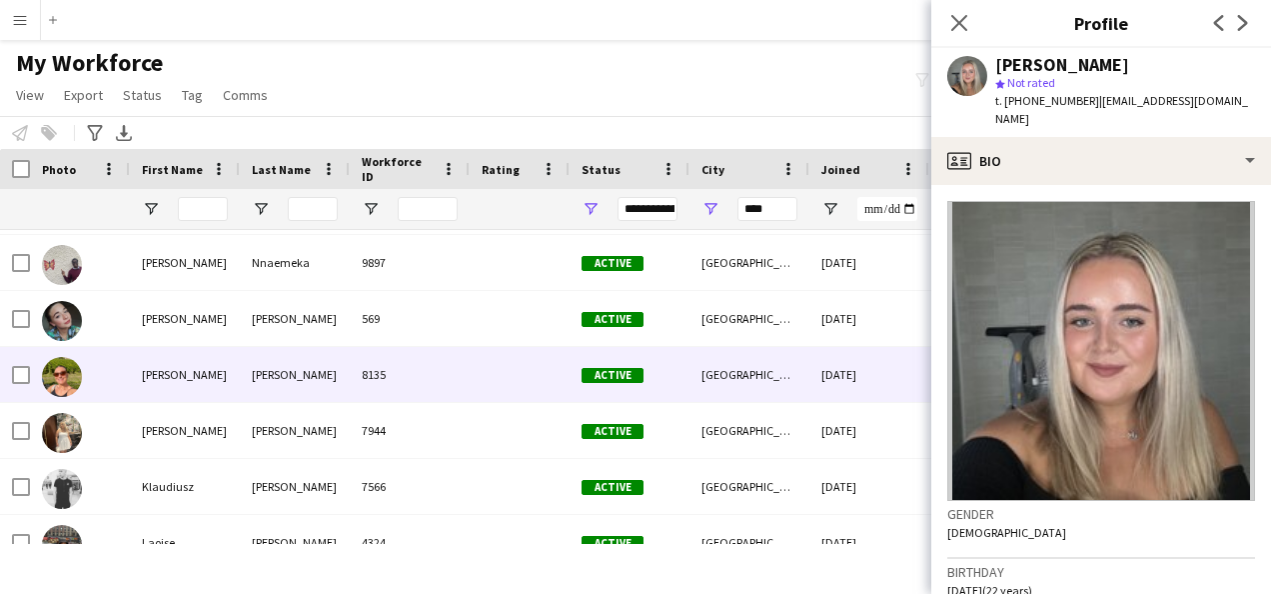
scroll to position [870, 0]
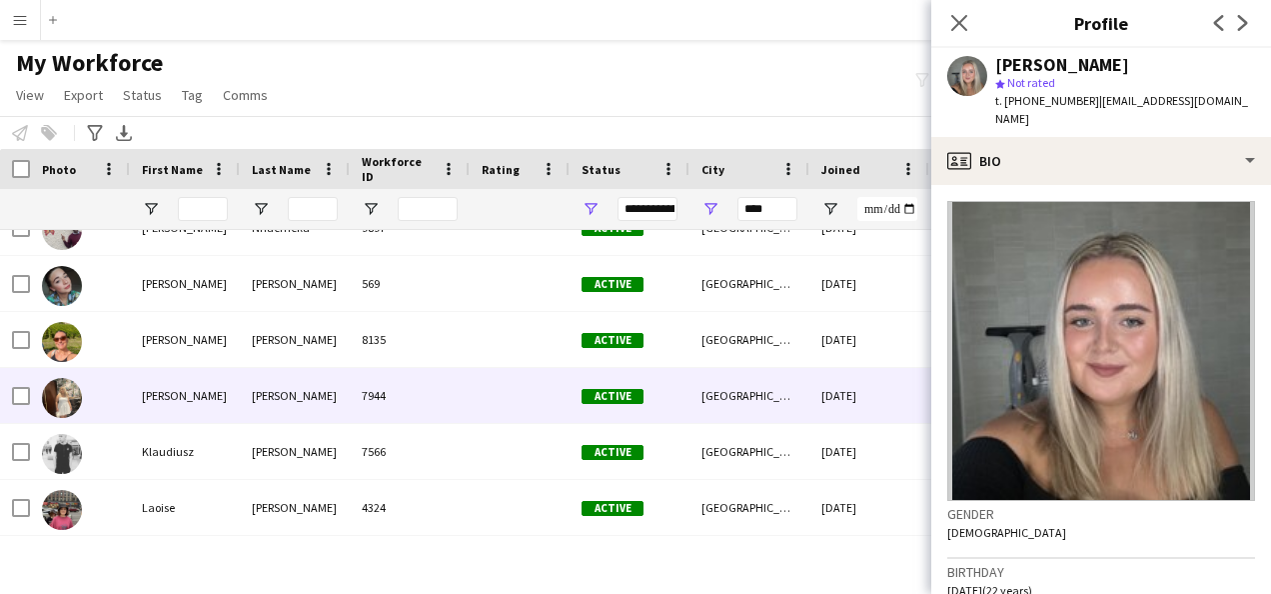
click at [208, 396] on div "[PERSON_NAME]" at bounding box center [185, 395] width 110 height 55
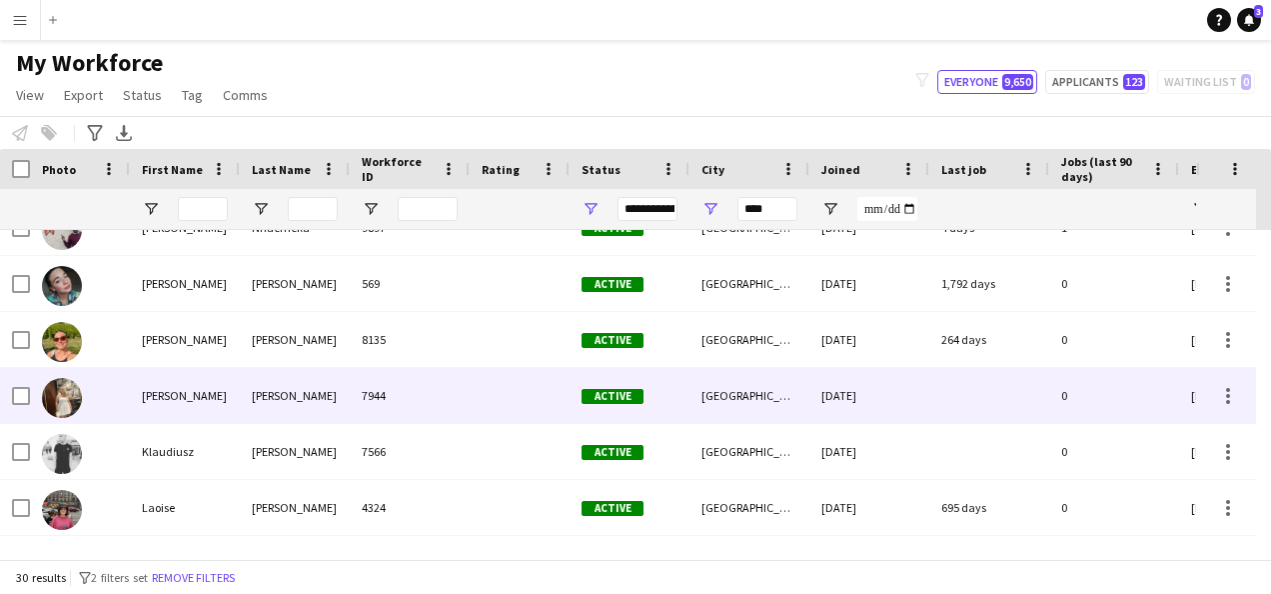
click at [208, 396] on div "[PERSON_NAME]" at bounding box center [185, 395] width 110 height 55
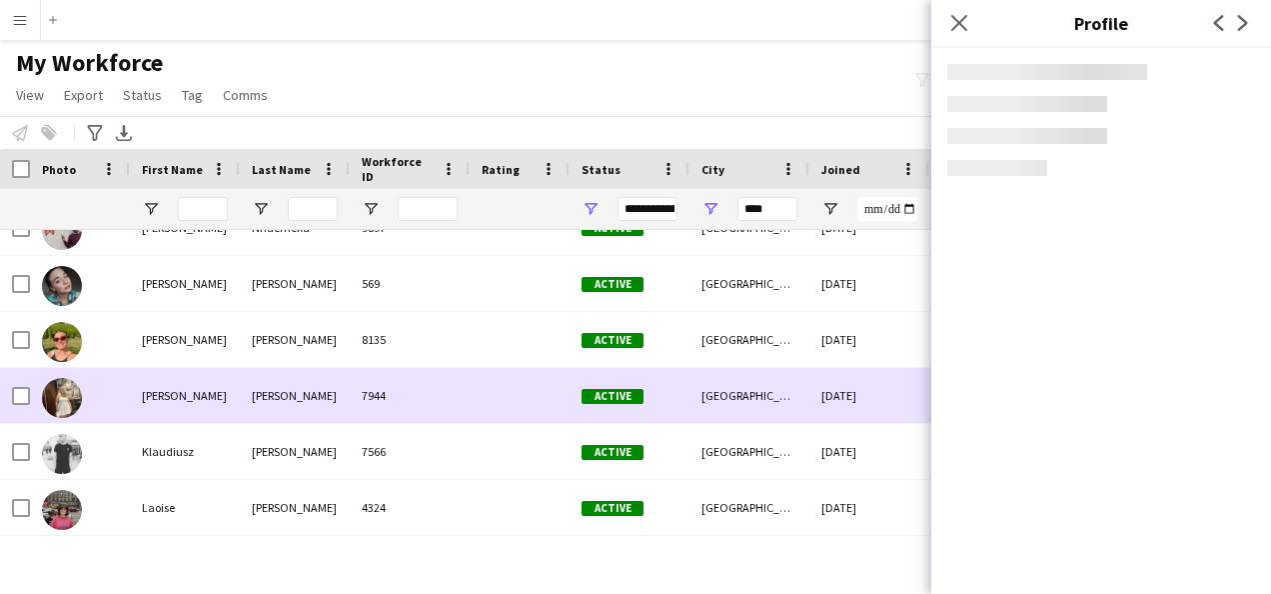
click at [208, 396] on div "[PERSON_NAME]" at bounding box center [185, 395] width 110 height 55
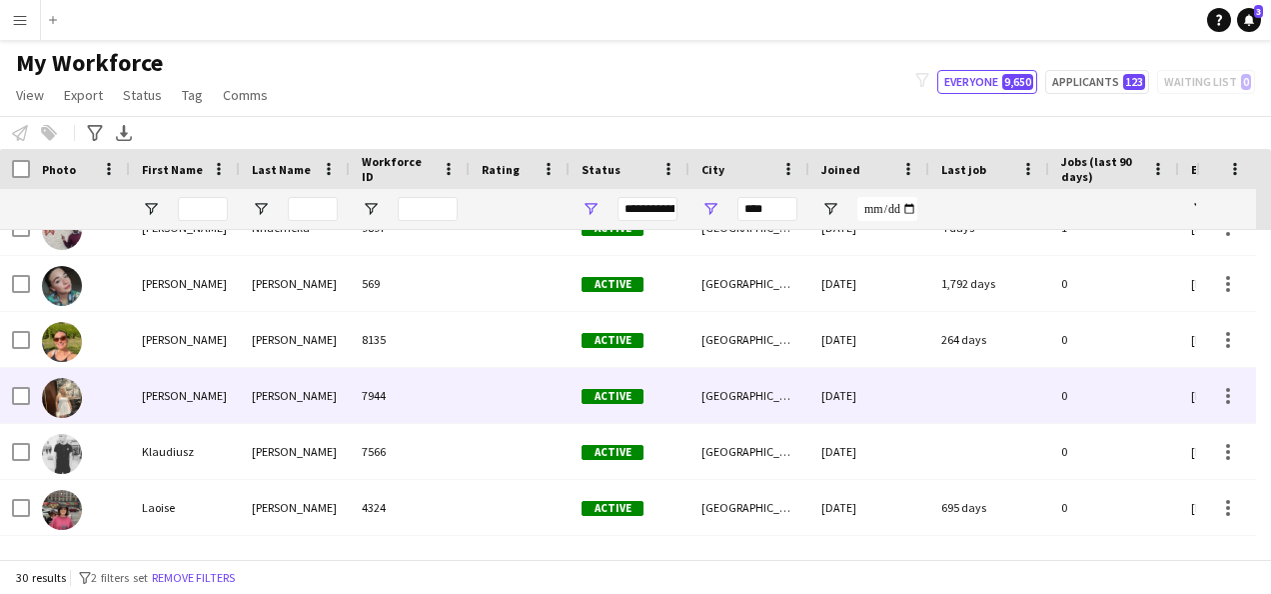
click at [208, 396] on div "[PERSON_NAME]" at bounding box center [185, 395] width 110 height 55
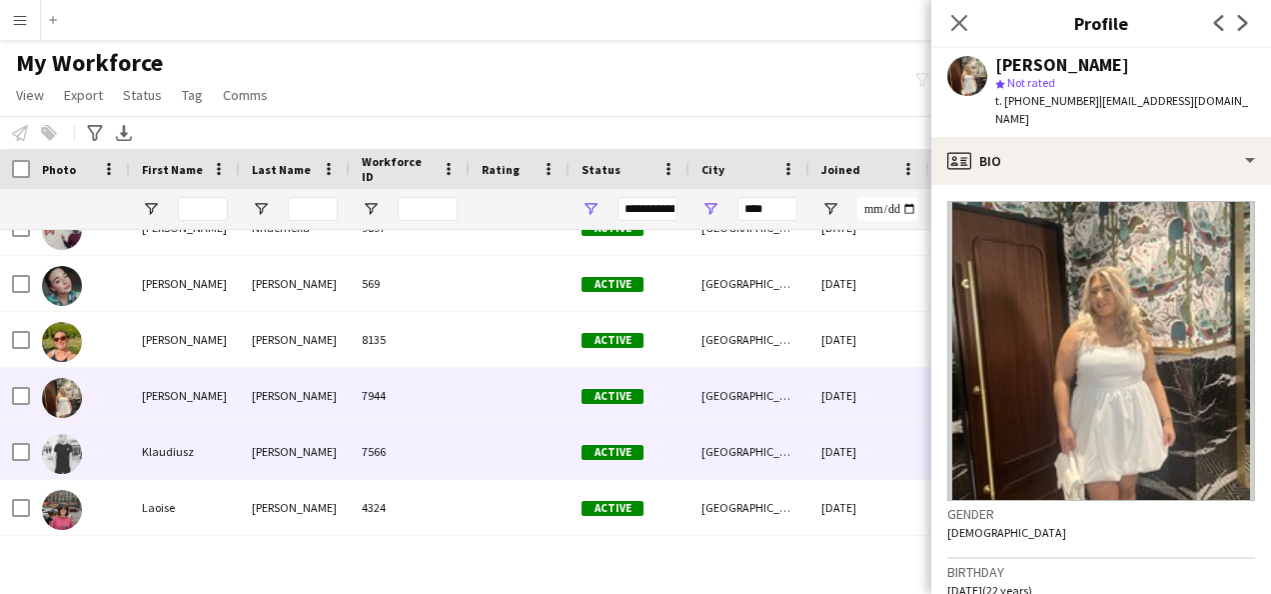
click at [206, 448] on div "Klaudiusz" at bounding box center [185, 451] width 110 height 55
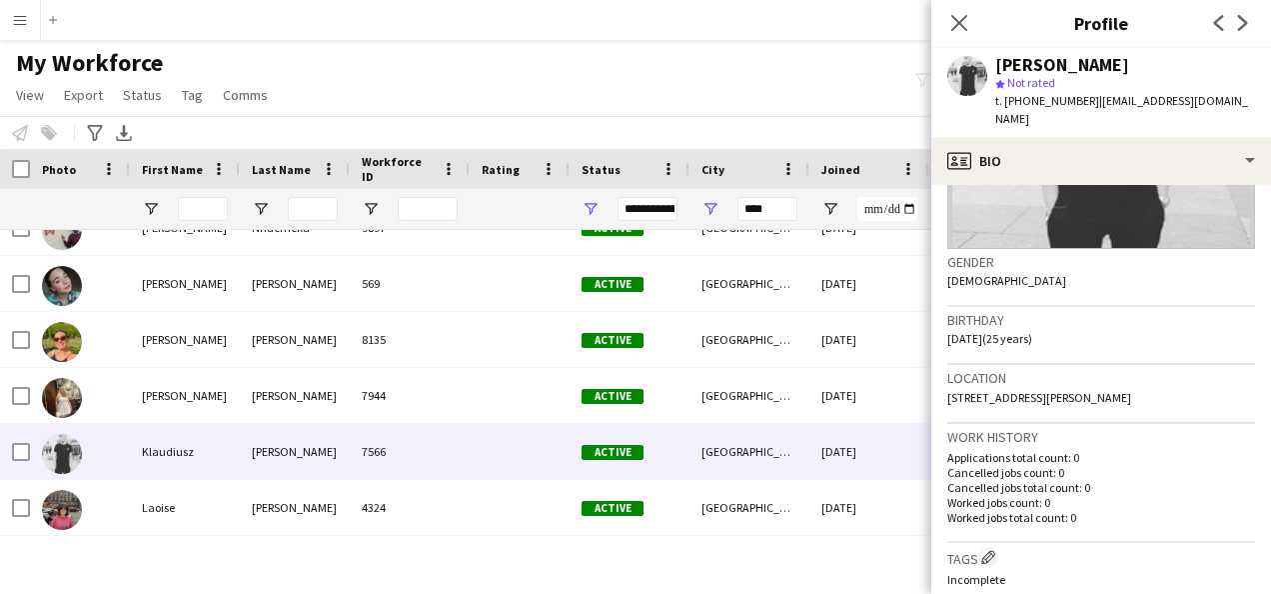
scroll to position [253, 0]
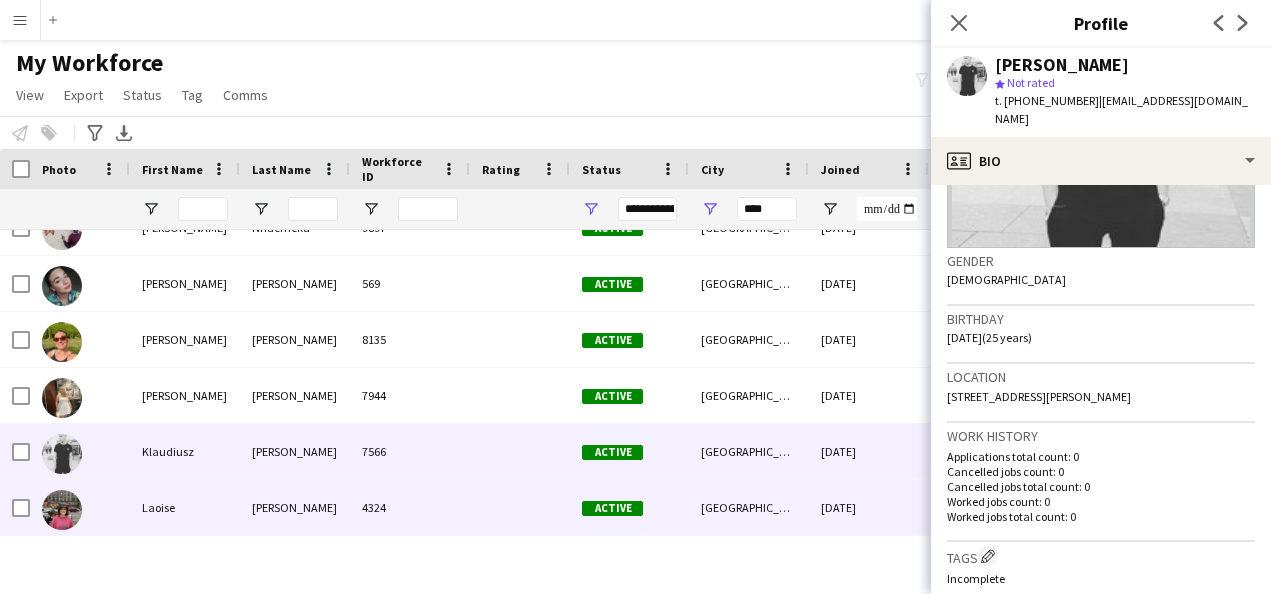
click at [193, 504] on div "Laoise" at bounding box center [185, 507] width 110 height 55
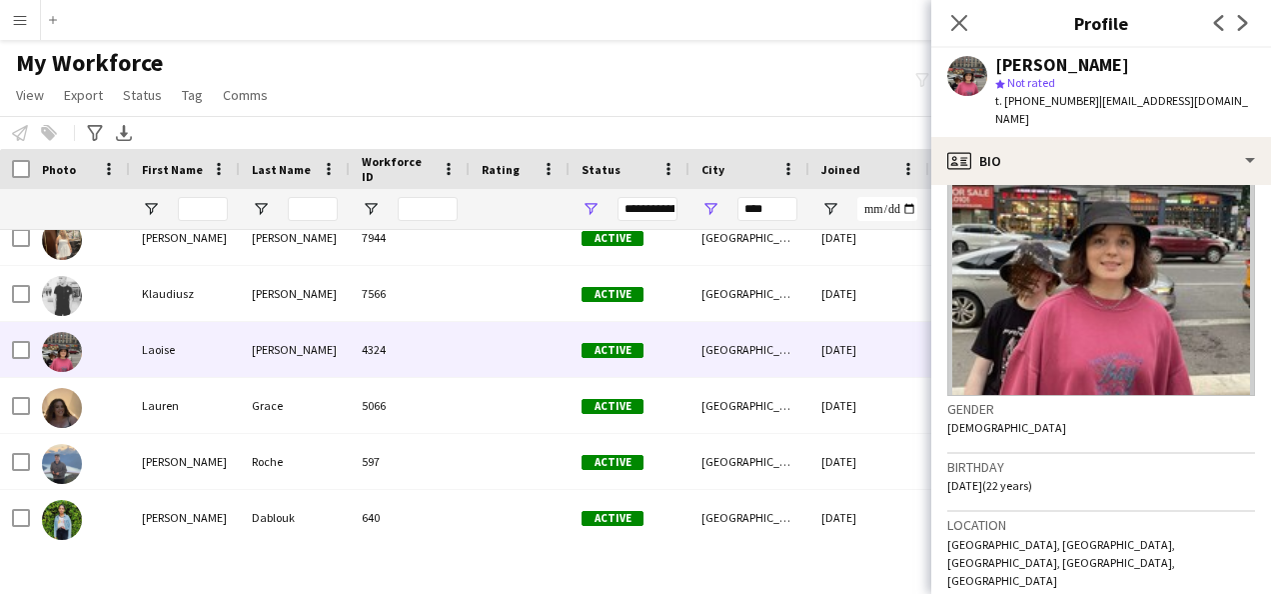
scroll to position [0, 0]
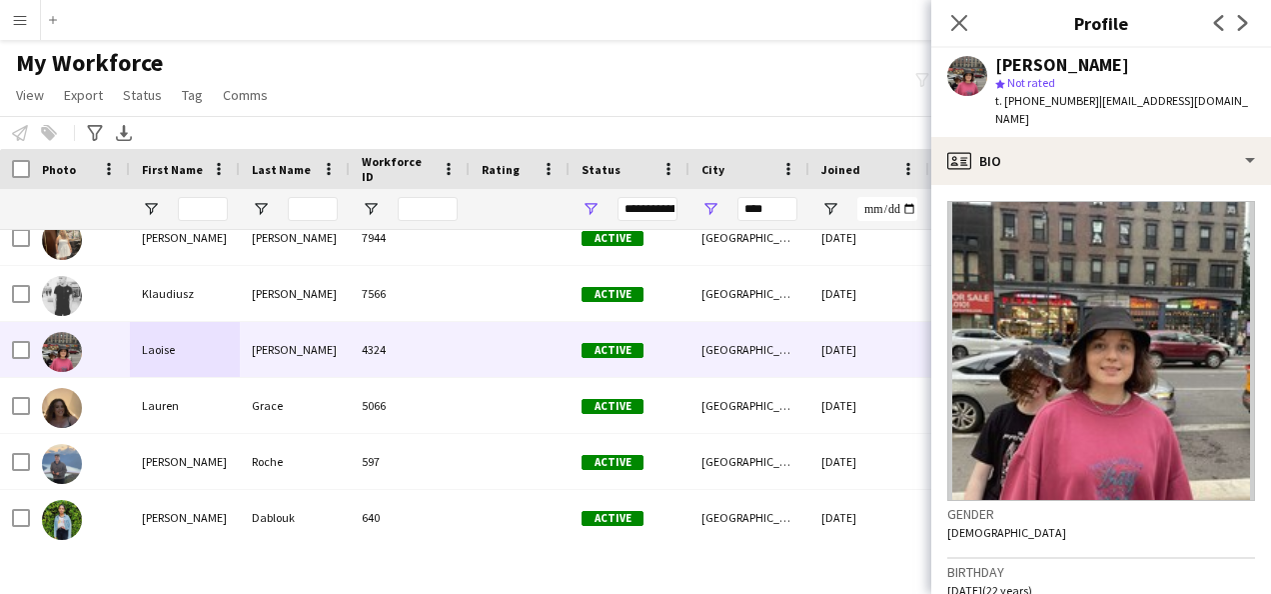
click at [629, 397] on img at bounding box center [1102, 351] width 308 height 300
click at [629, 410] on img at bounding box center [1102, 351] width 308 height 300
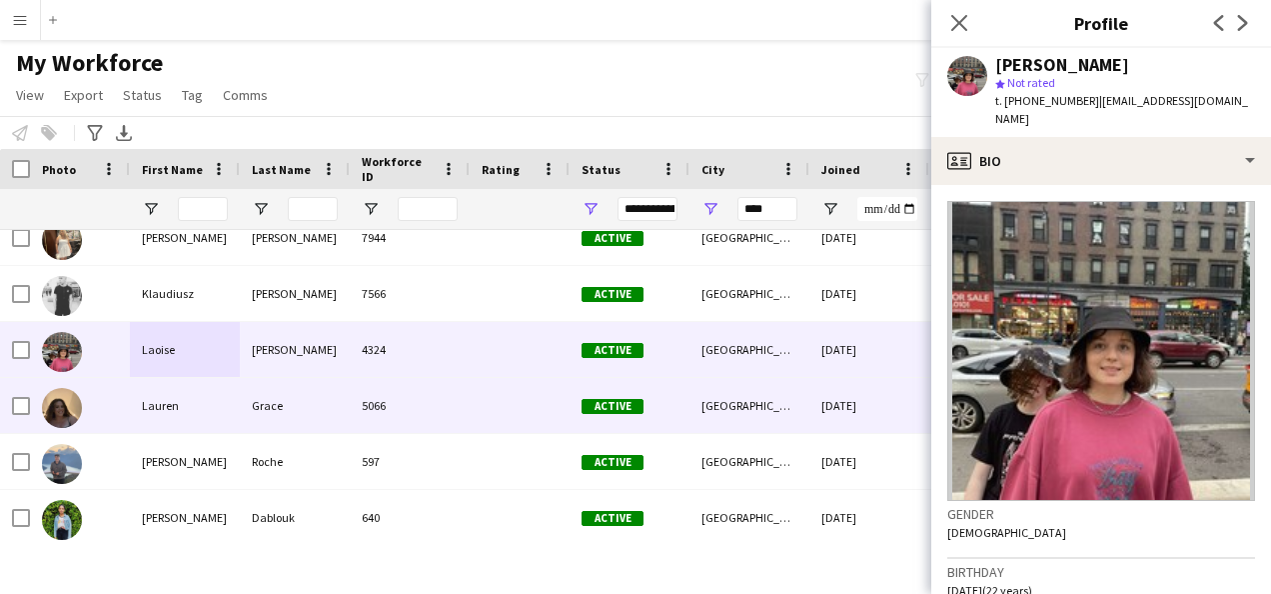
click at [209, 407] on div "Lauren" at bounding box center [185, 405] width 110 height 55
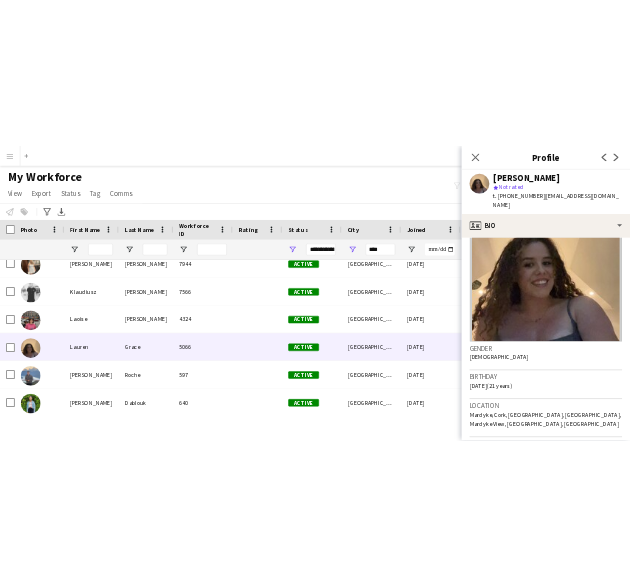
scroll to position [135, 0]
